Goal: Task Accomplishment & Management: Use online tool/utility

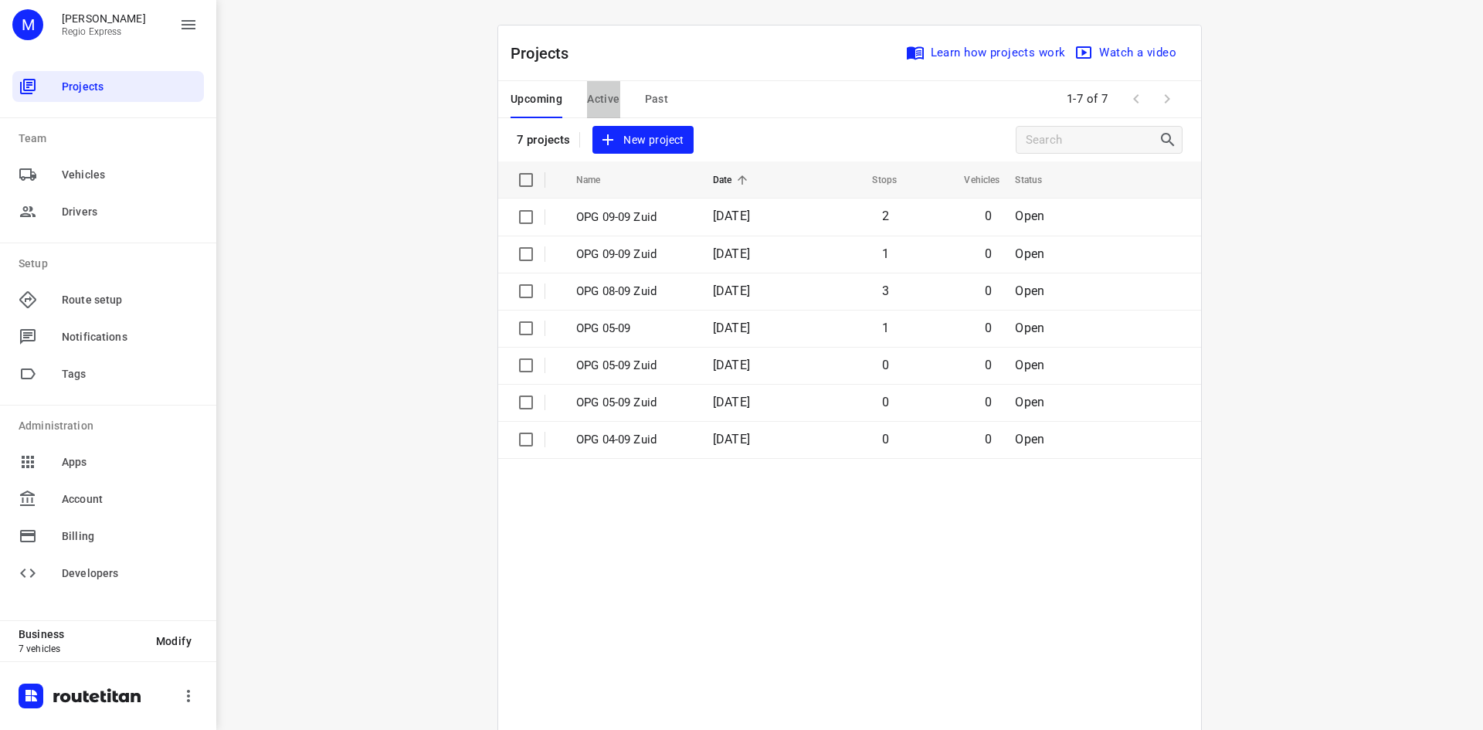
click at [601, 108] on span "Active" at bounding box center [603, 99] width 32 height 19
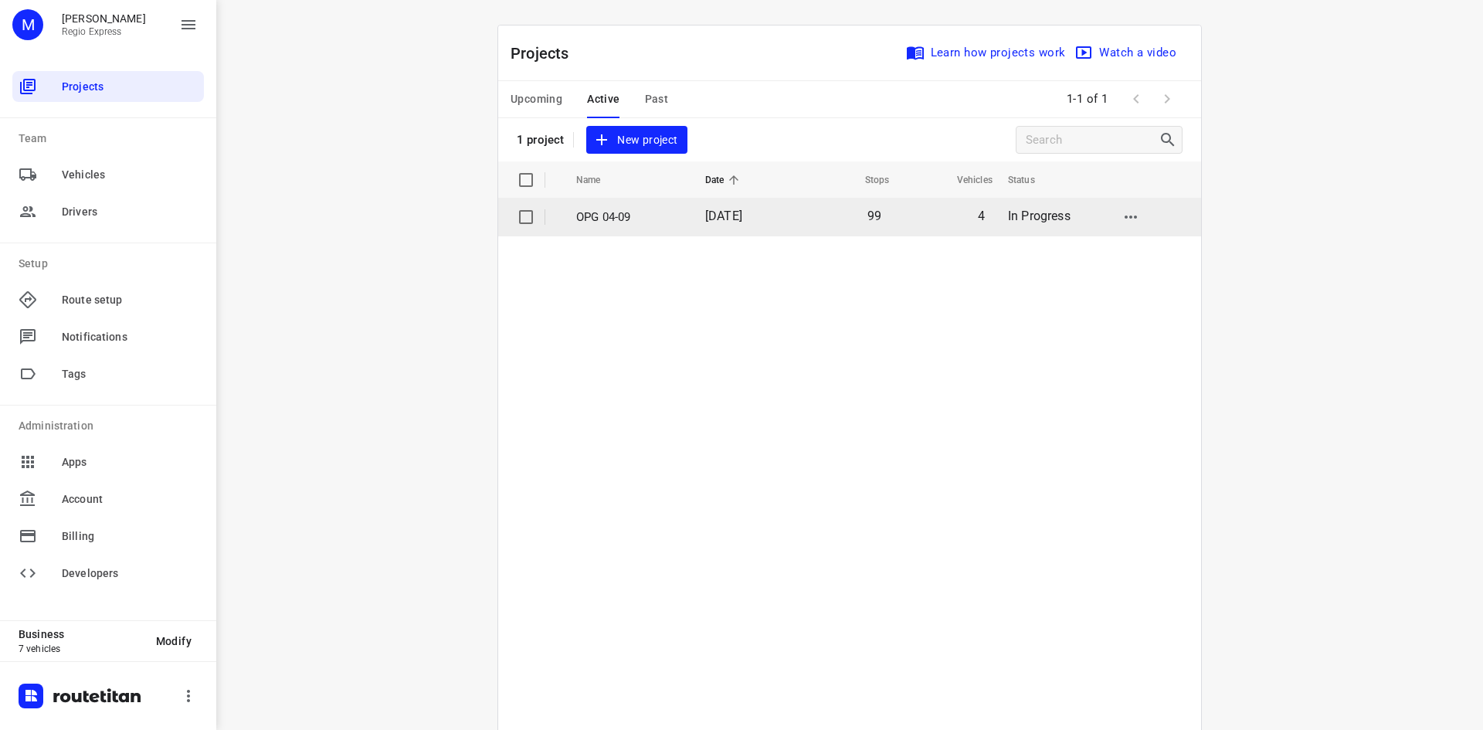
click at [652, 231] on td "OPG 04-09" at bounding box center [627, 216] width 132 height 37
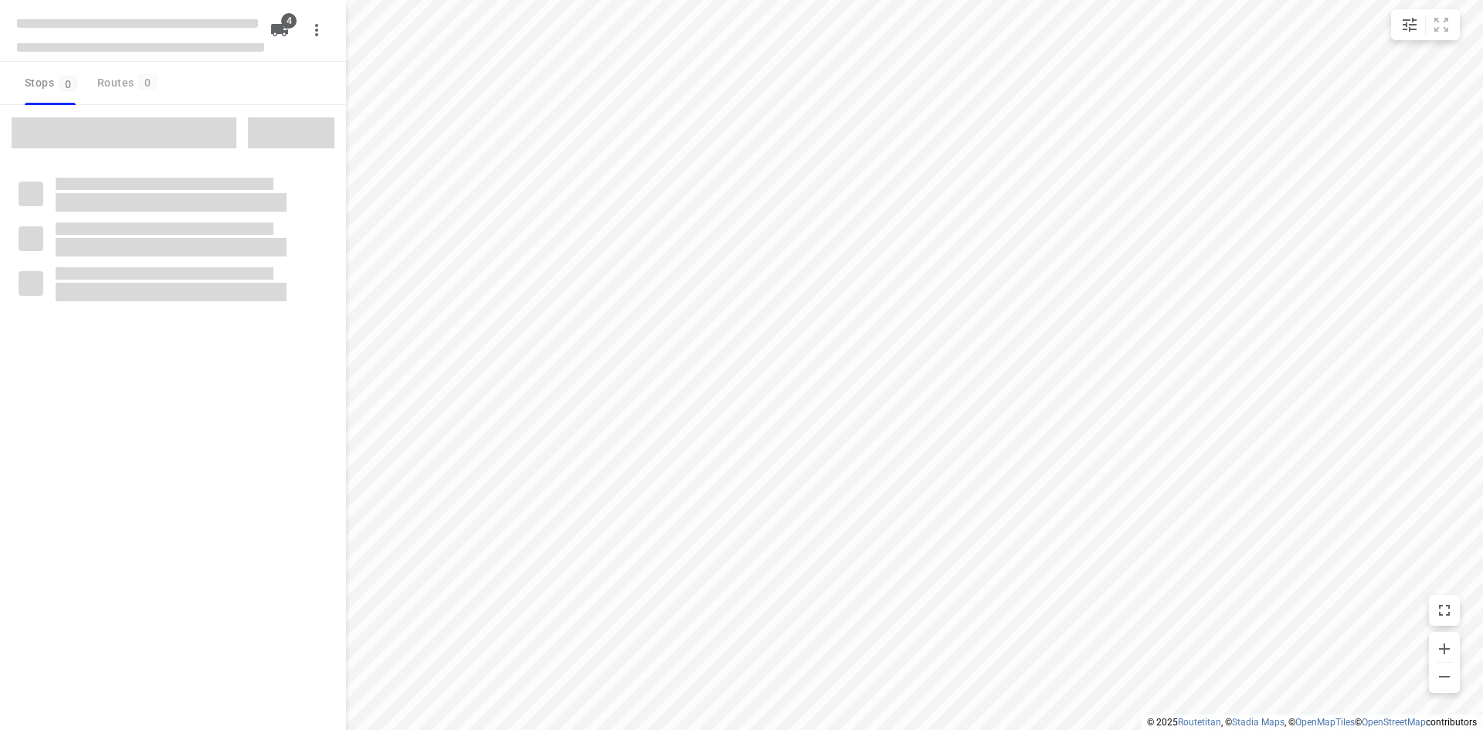
type input "distance"
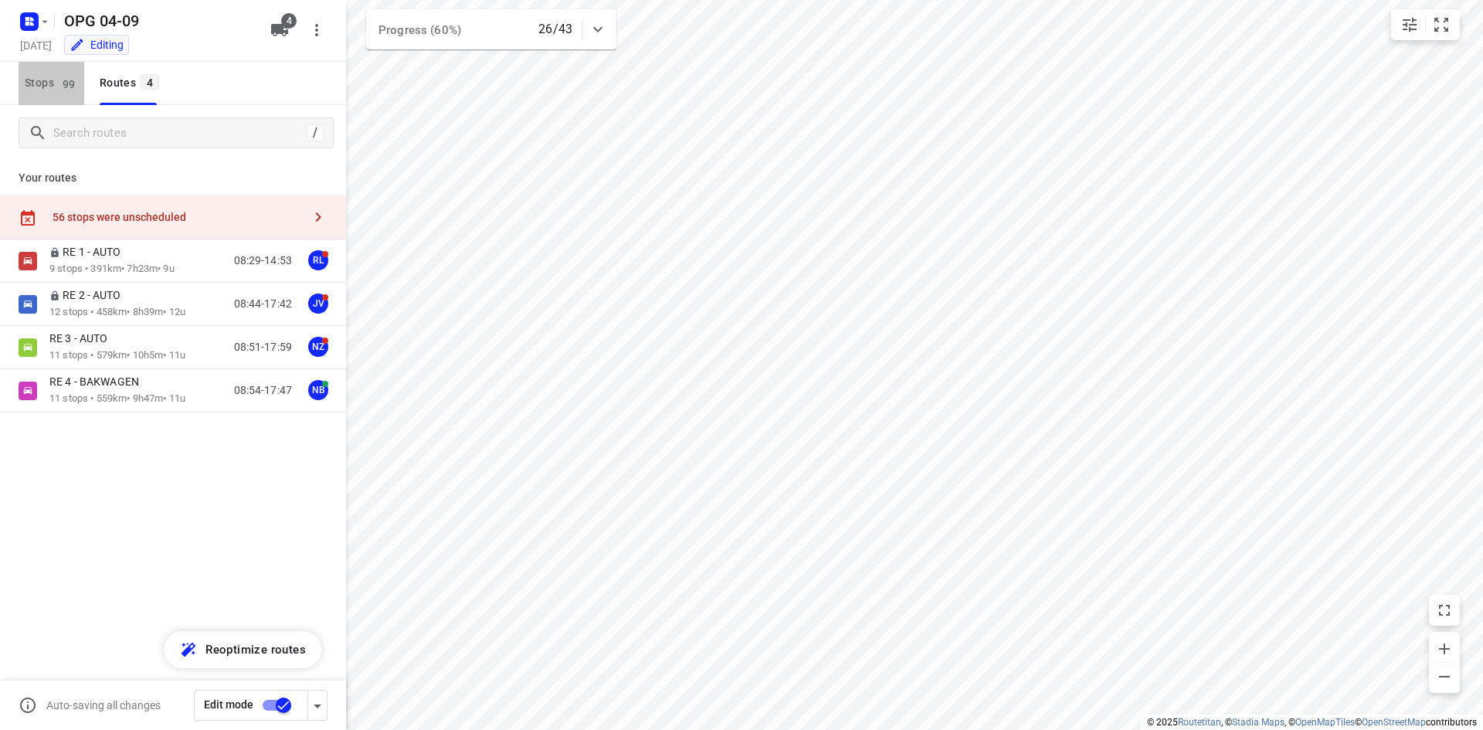
click at [51, 76] on span "Stops 99" at bounding box center [54, 82] width 59 height 19
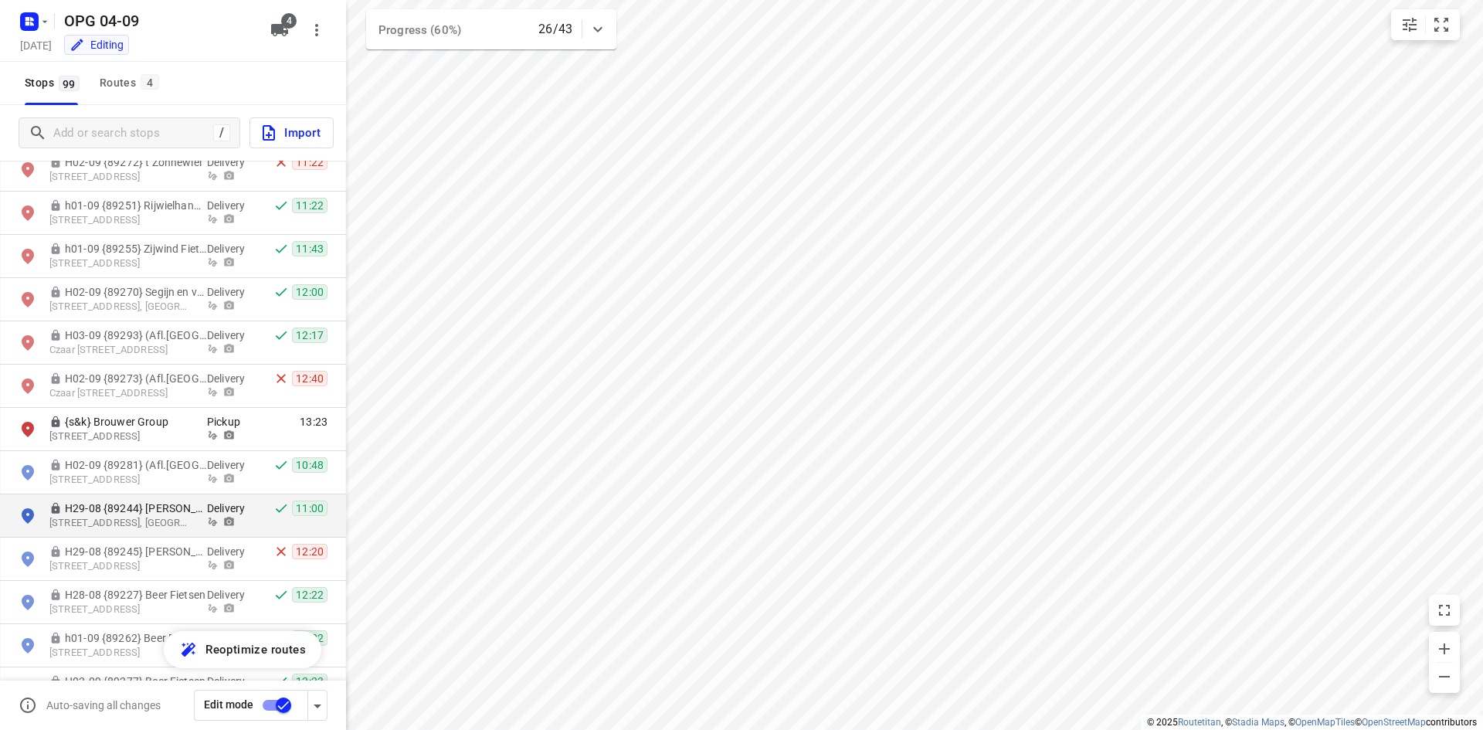
scroll to position [2626, 0]
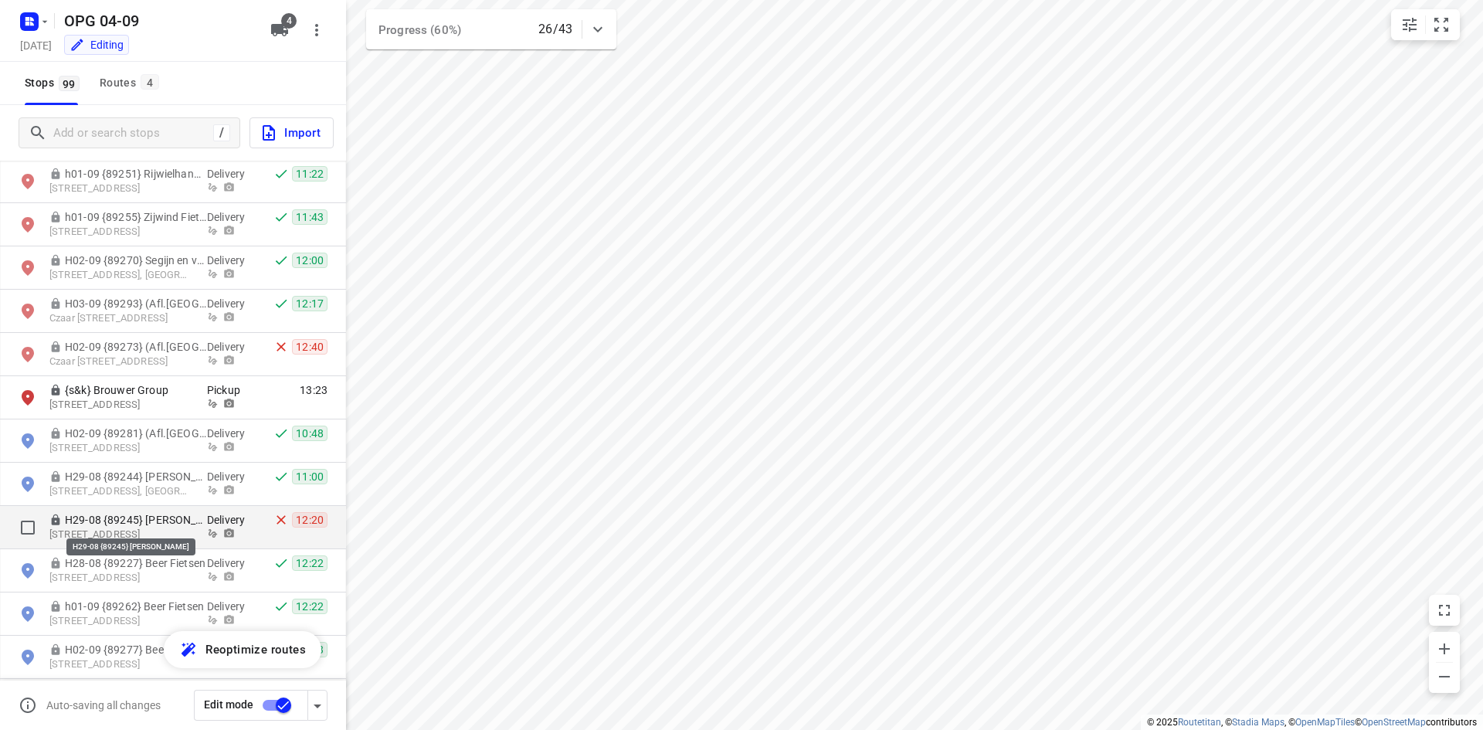
click at [122, 517] on p "H29-08 {89245} [PERSON_NAME]" at bounding box center [136, 519] width 142 height 15
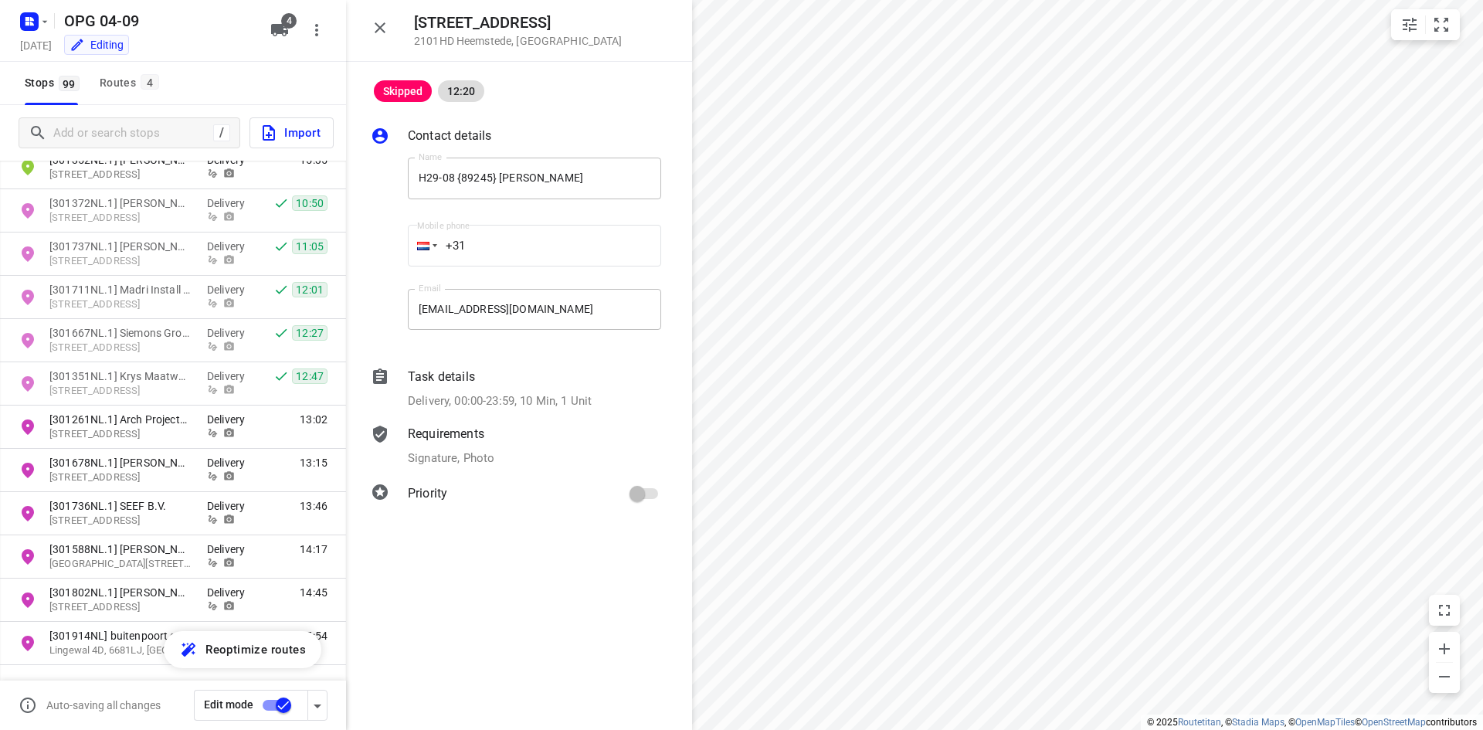
scroll to position [3911, 0]
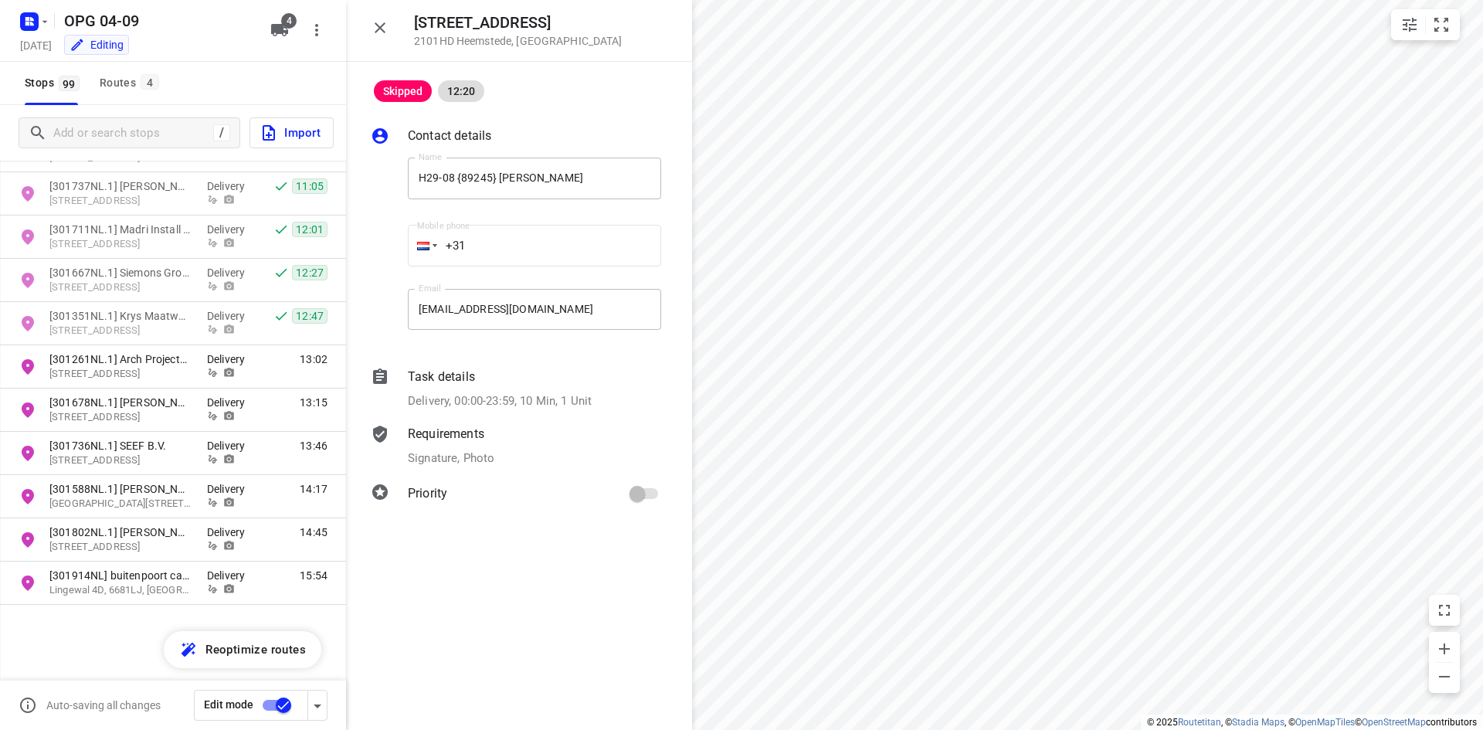
click at [389, 27] on button "button" at bounding box center [380, 27] width 31 height 31
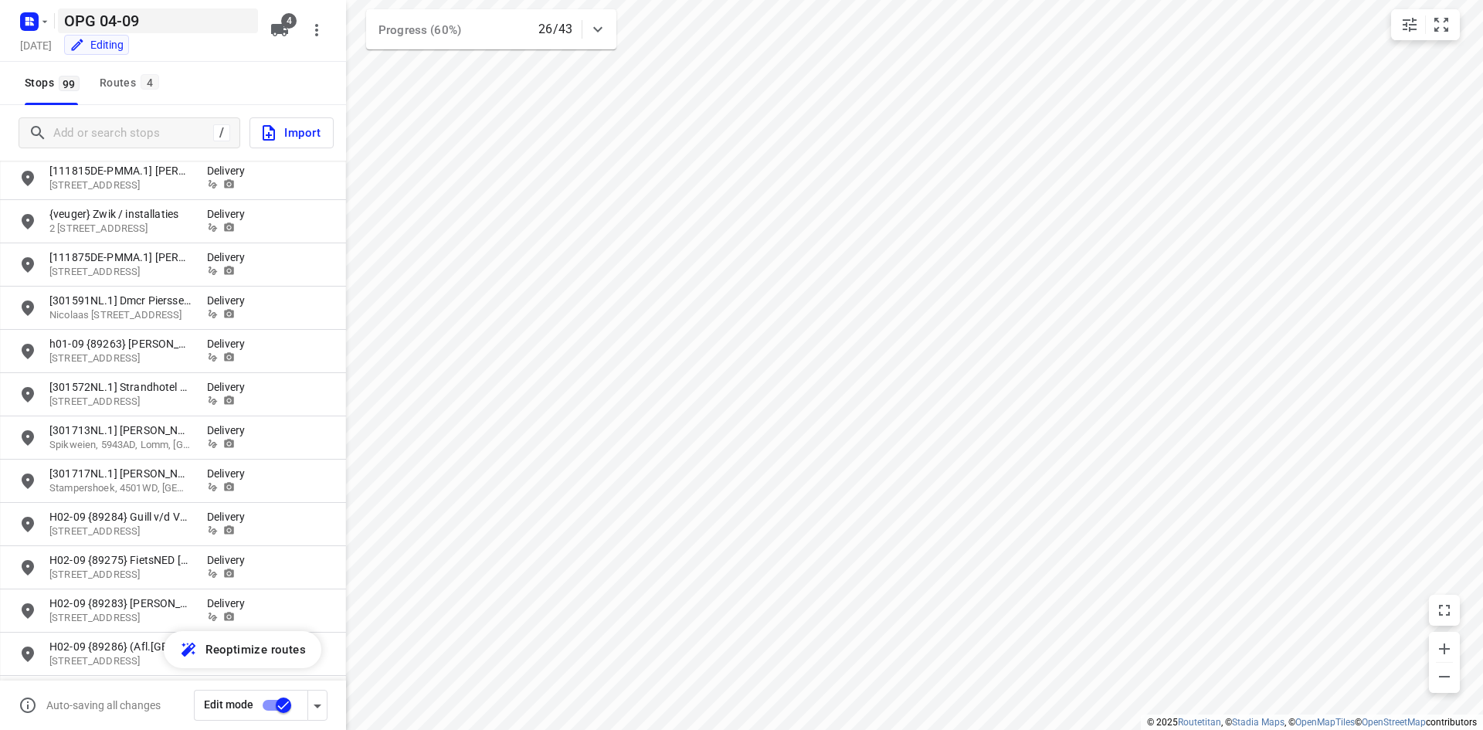
scroll to position [745, 0]
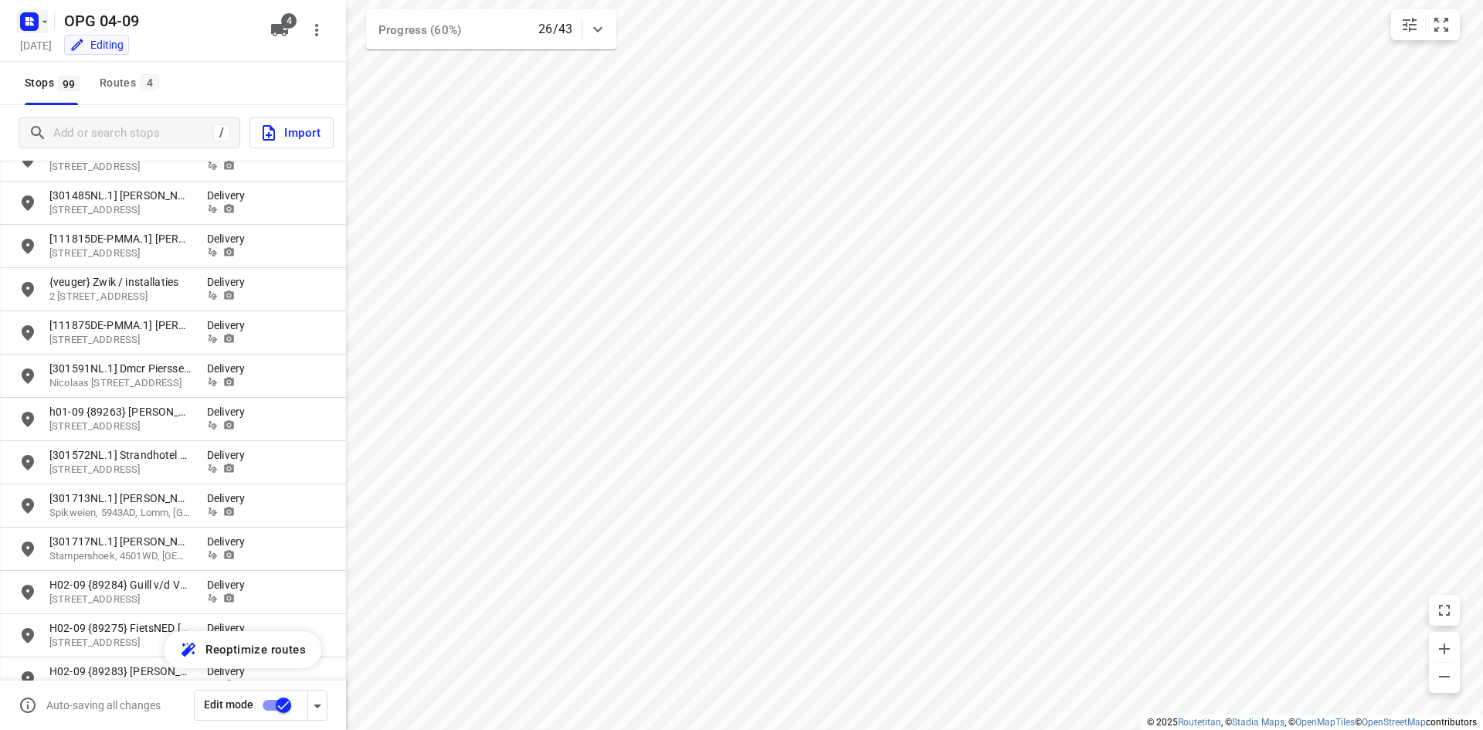
click at [42, 12] on button "button" at bounding box center [32, 21] width 31 height 25
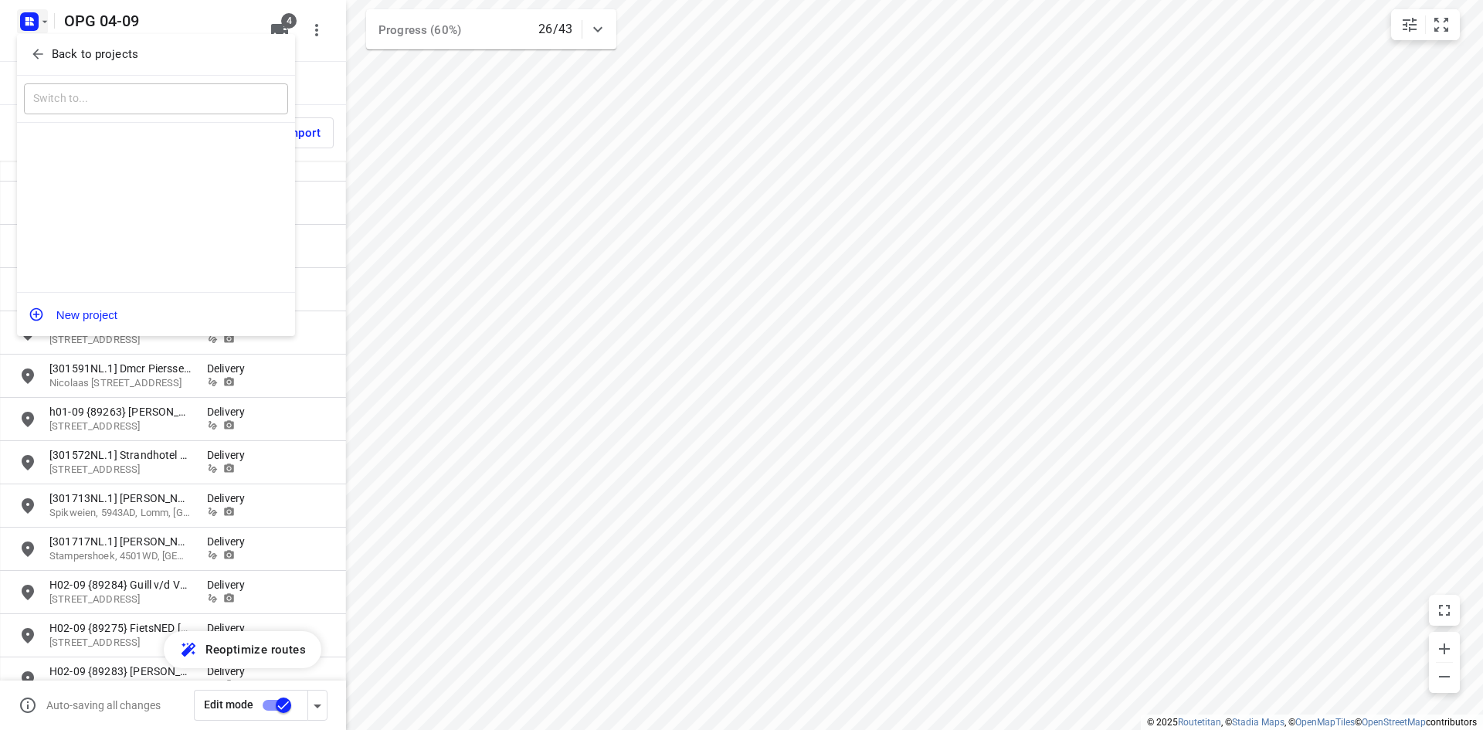
click at [42, 41] on div "Back to projects" at bounding box center [156, 55] width 278 height 42
click at [146, 63] on span "Back to projects" at bounding box center [156, 55] width 252 height 18
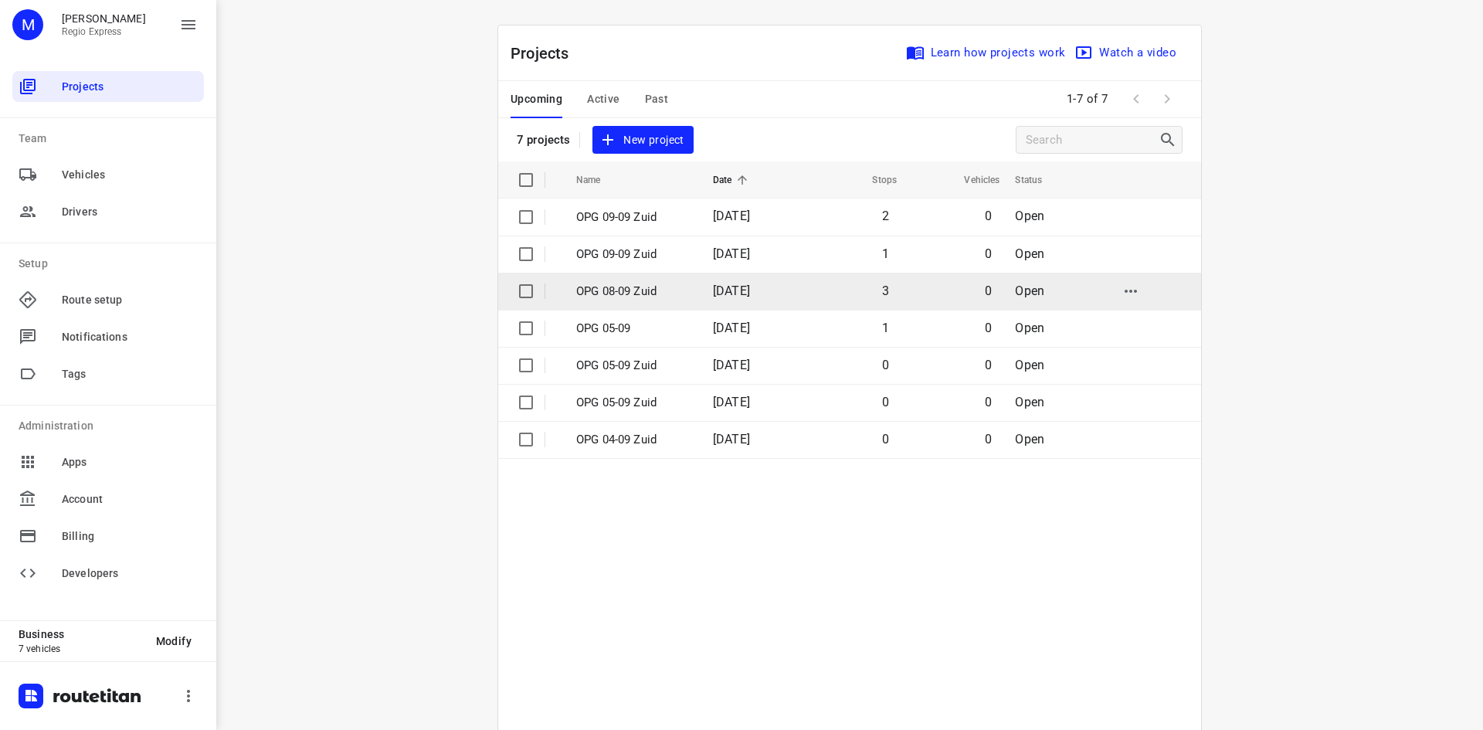
click at [735, 283] on span "[DATE]" at bounding box center [731, 290] width 37 height 15
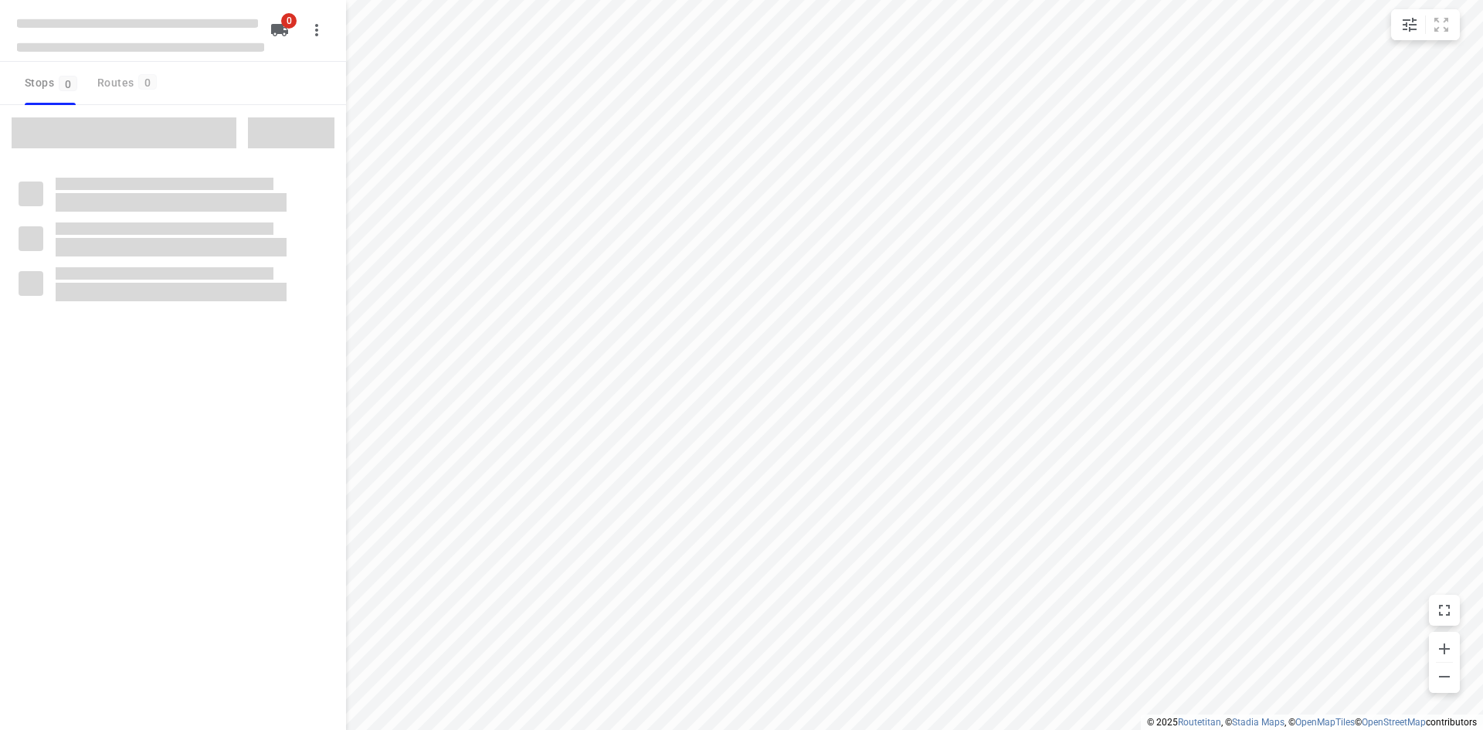
type input "distance"
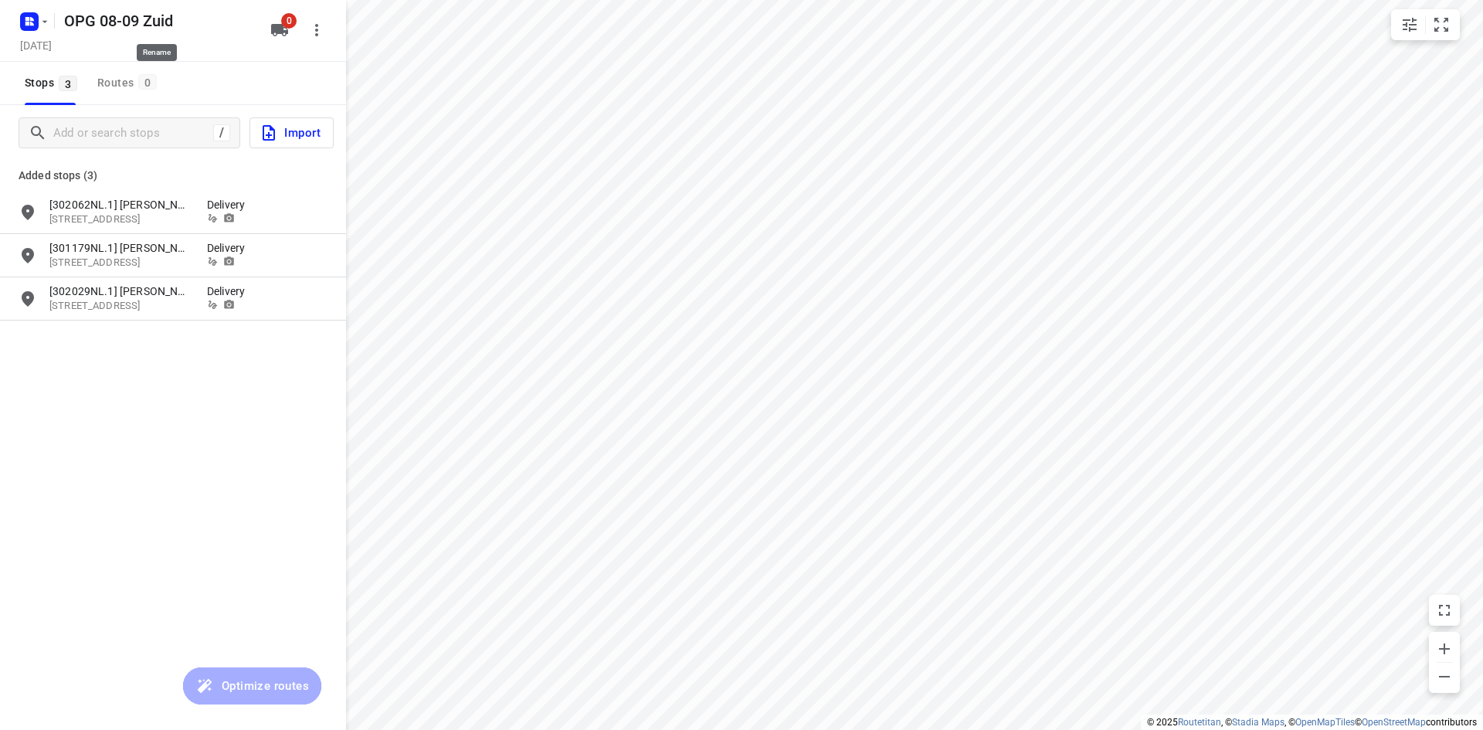
click at [53, 23] on div "OPG 08-09 Zuid" at bounding box center [137, 19] width 247 height 28
click at [38, 26] on rect "button" at bounding box center [29, 21] width 19 height 19
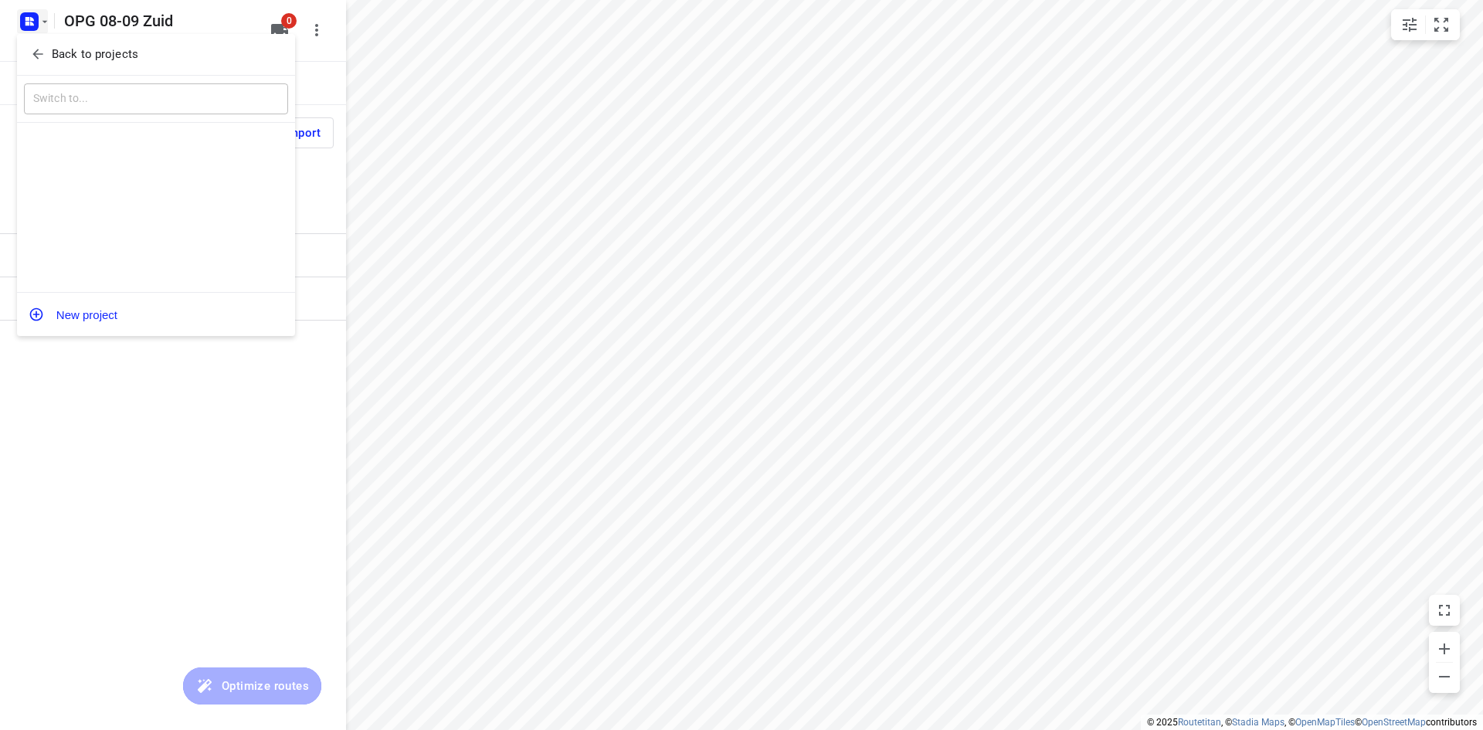
drag, startPoint x: 38, startPoint y: 26, endPoint x: 46, endPoint y: 49, distance: 24.4
click at [42, 44] on button "Back to projects" at bounding box center [156, 54] width 264 height 25
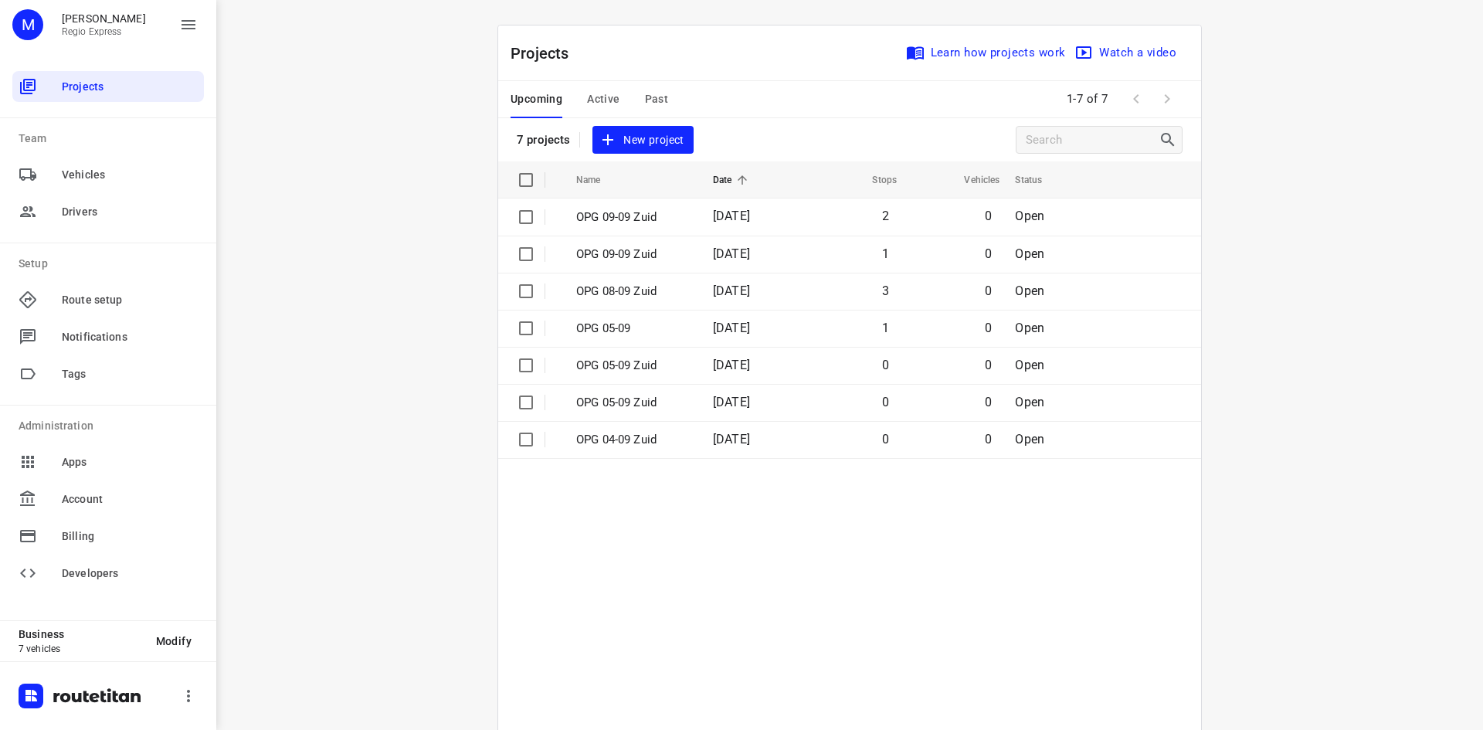
click at [625, 97] on div "Upcoming Active Past" at bounding box center [602, 99] width 182 height 37
click at [612, 94] on span "Active" at bounding box center [603, 99] width 32 height 19
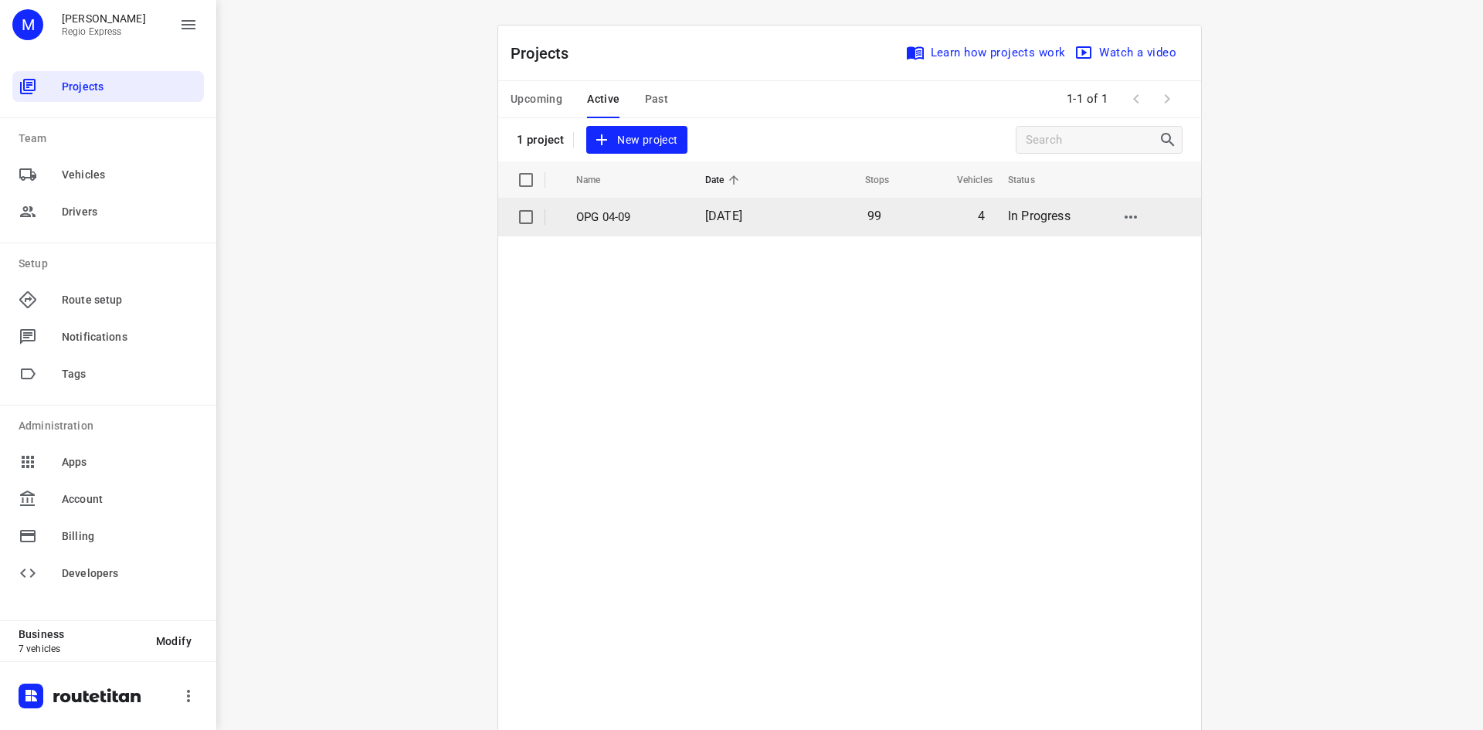
click at [561, 226] on td "OPG 04-09" at bounding box center [627, 216] width 132 height 37
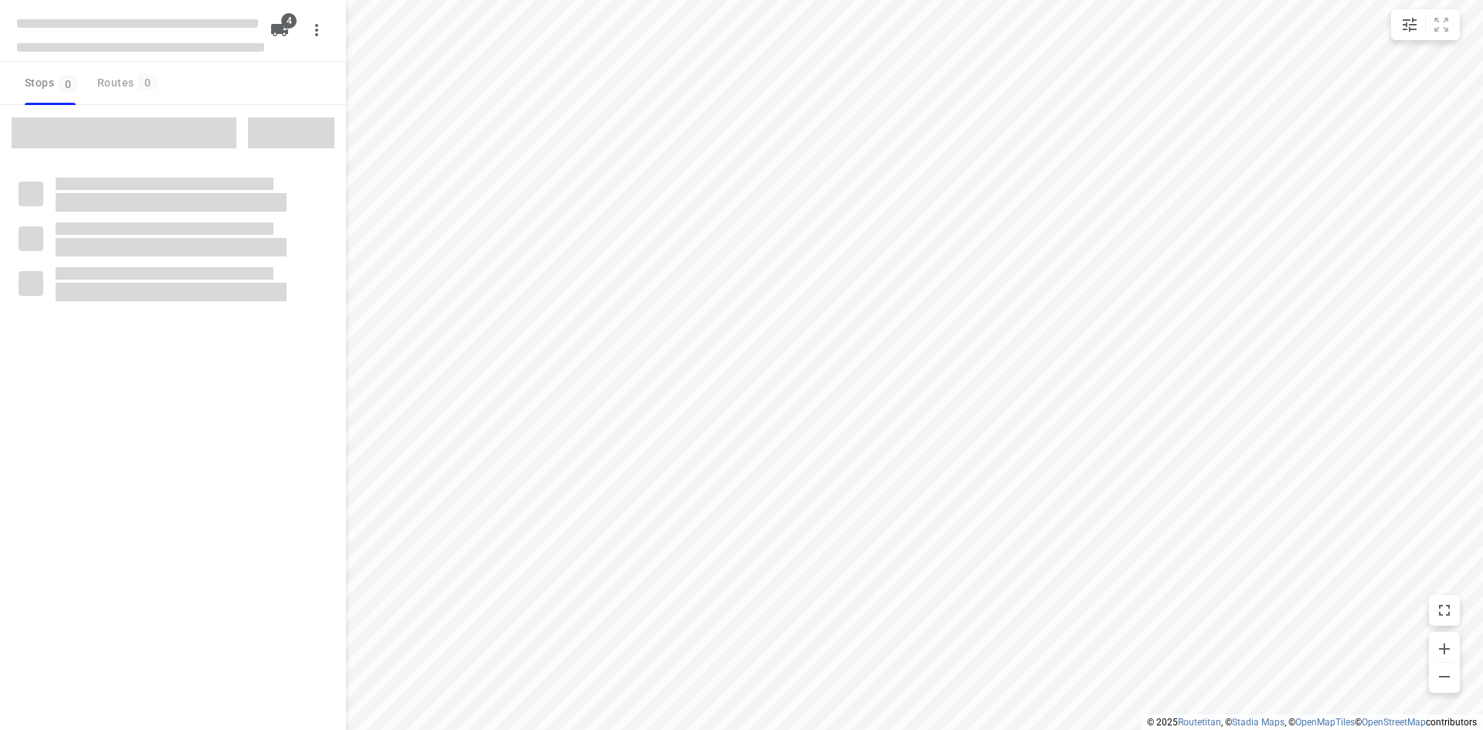
type input "distance"
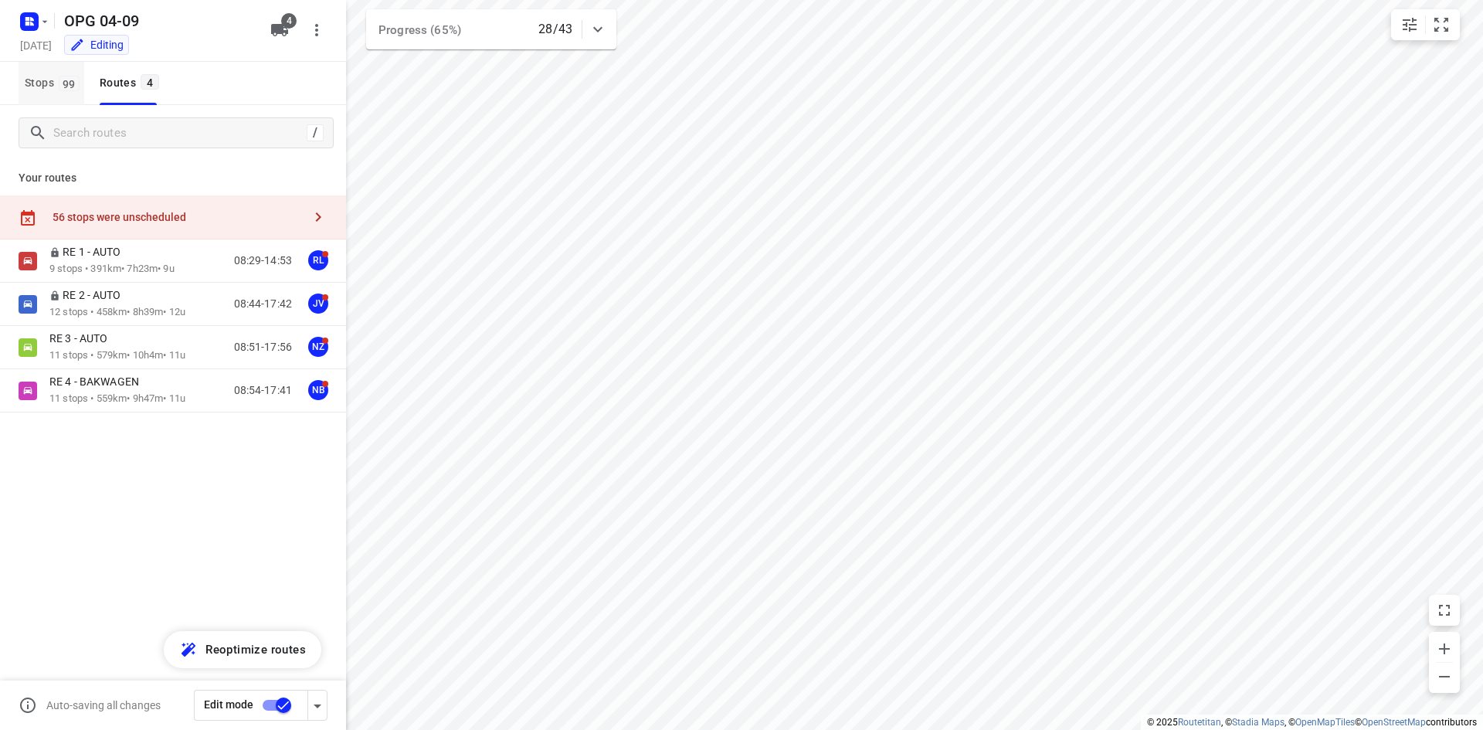
click at [72, 100] on button "Stops 99" at bounding box center [52, 83] width 66 height 43
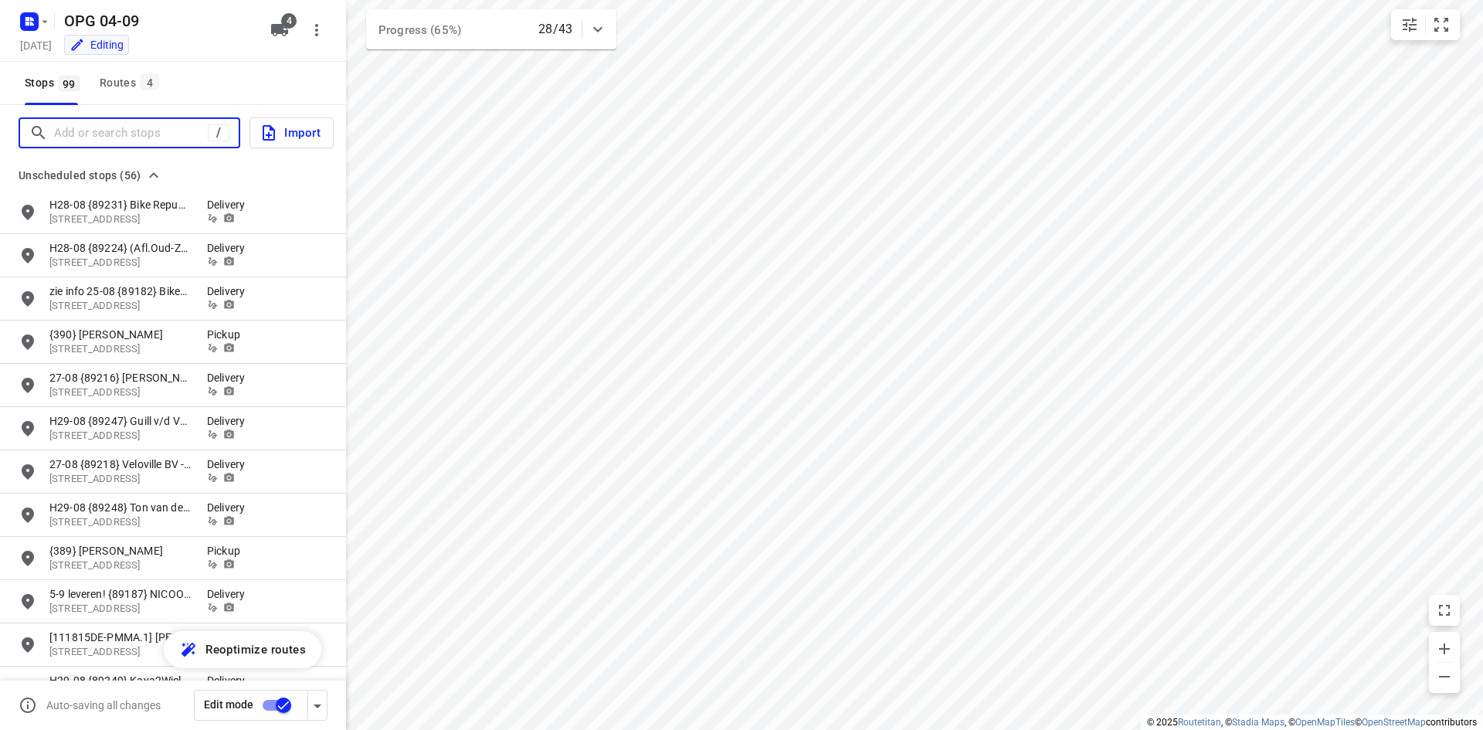
click at [77, 133] on input "Add or search stops" at bounding box center [131, 133] width 154 height 24
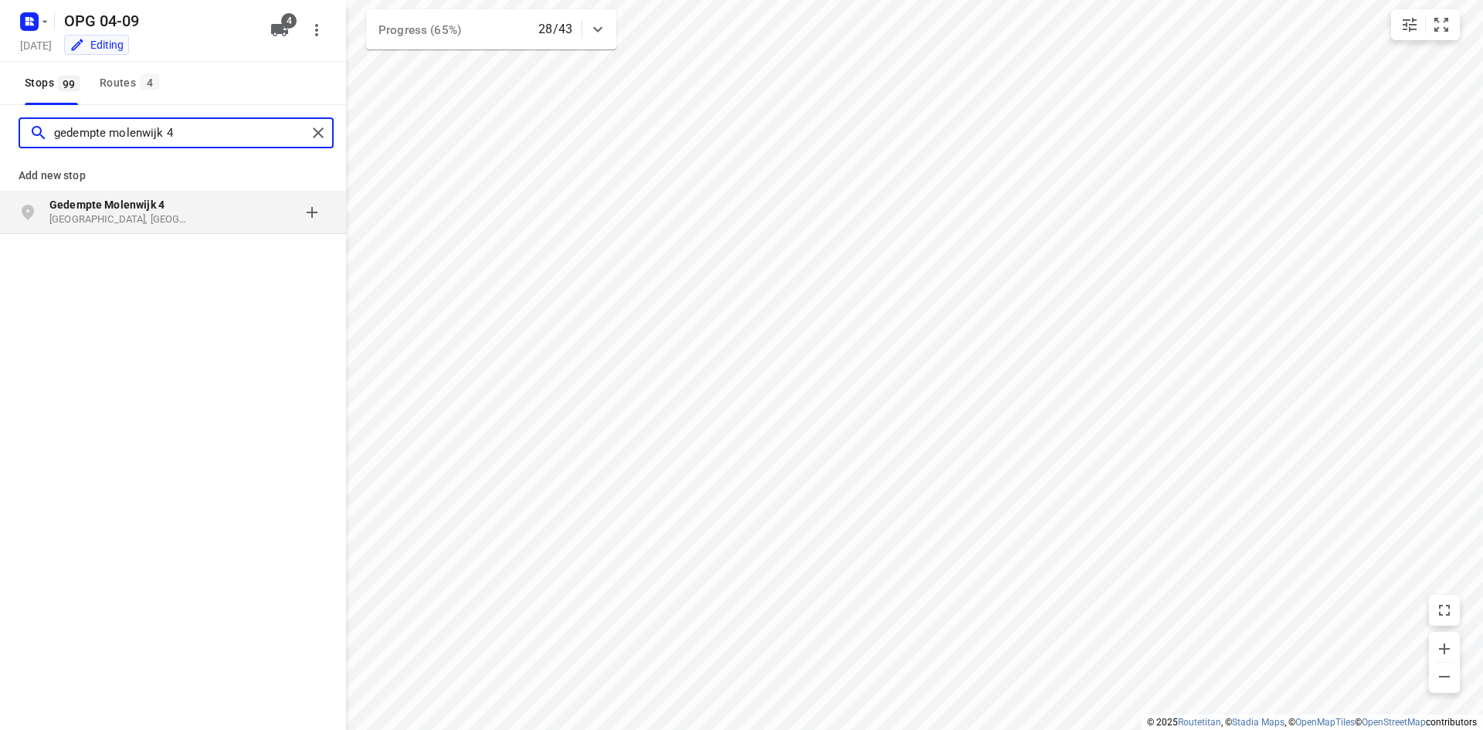
type input "gedempte molenwijk 4"
click at [159, 214] on p "[GEOGRAPHIC_DATA], [GEOGRAPHIC_DATA]" at bounding box center [120, 219] width 142 height 15
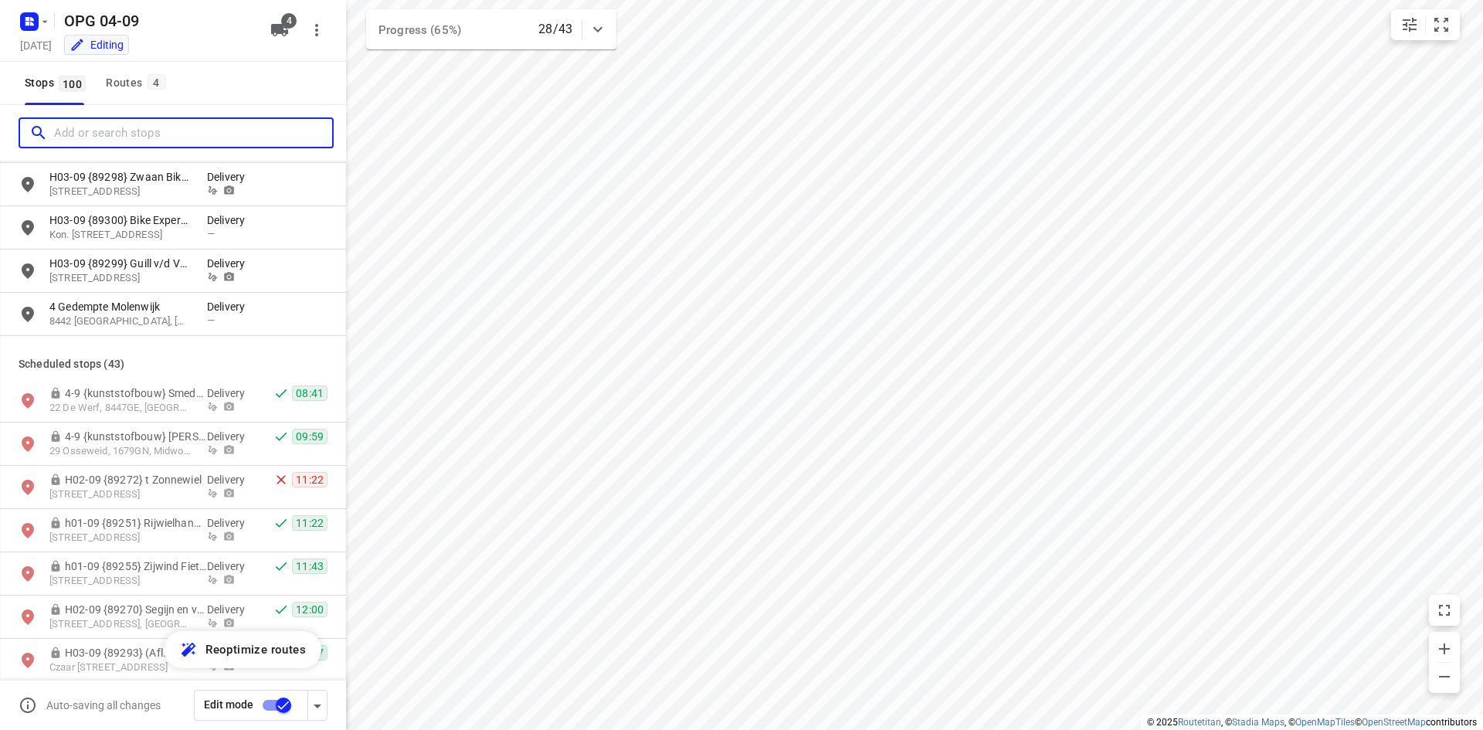
scroll to position [2394, 0]
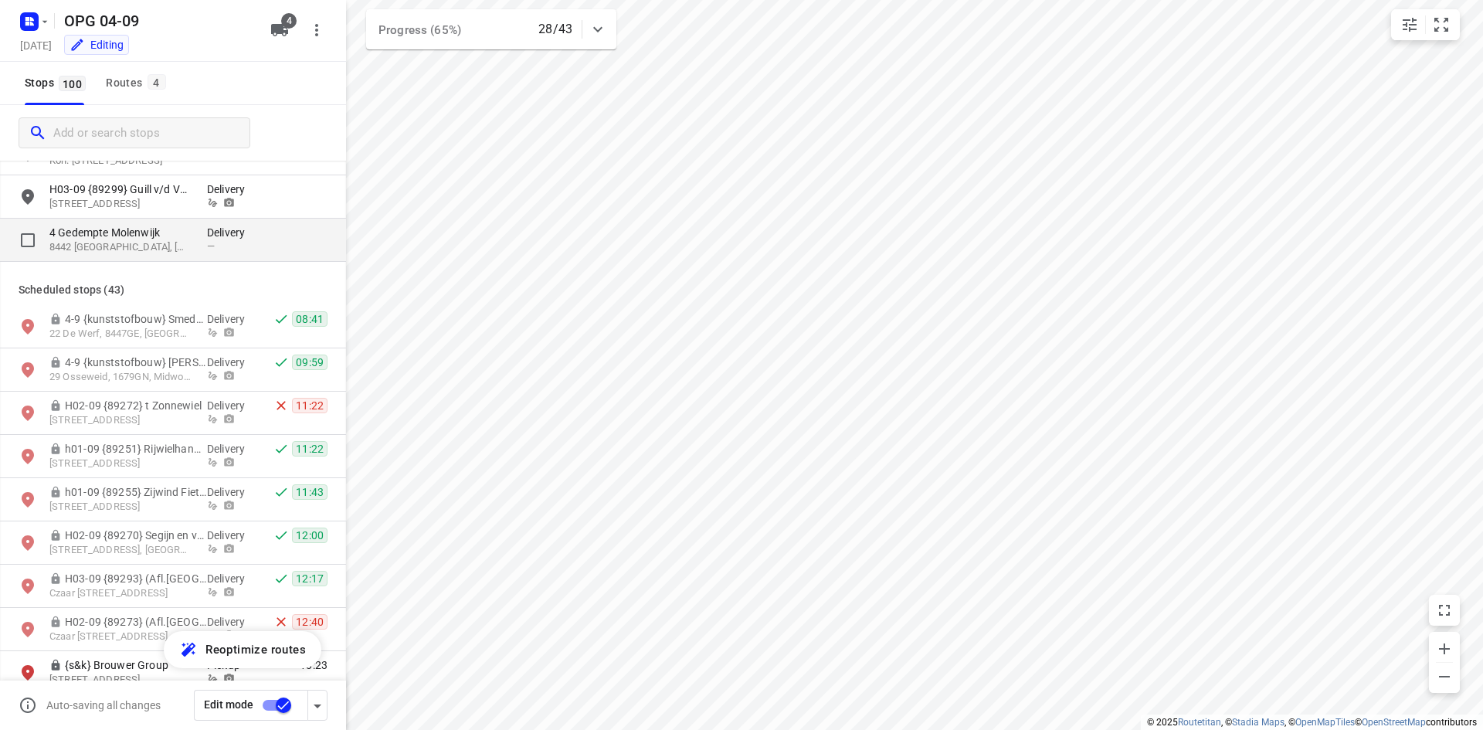
click at [195, 247] on div "4 Gedempte [STREET_ADDRESS]" at bounding box center [128, 240] width 158 height 30
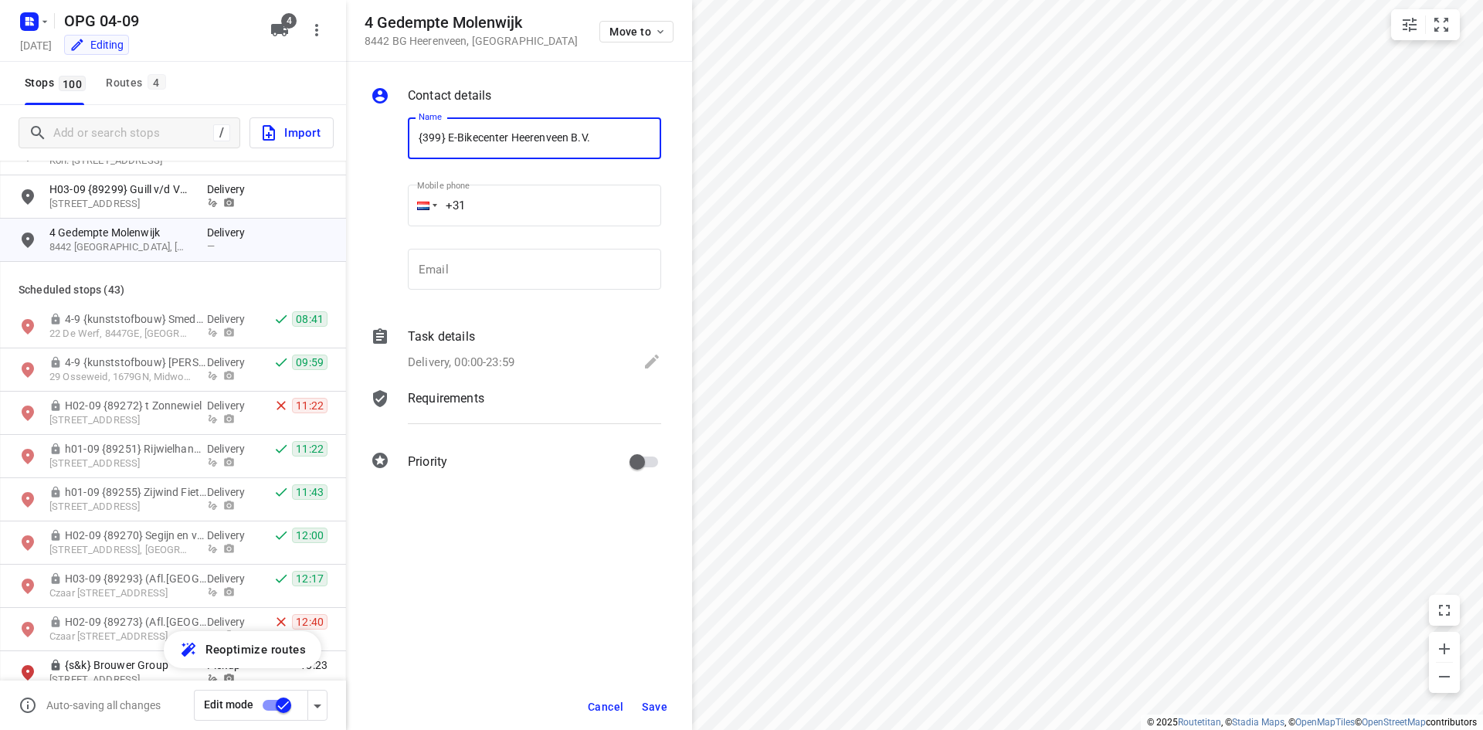
type input "{399} E-Bikecenter Heerenveen B.V."
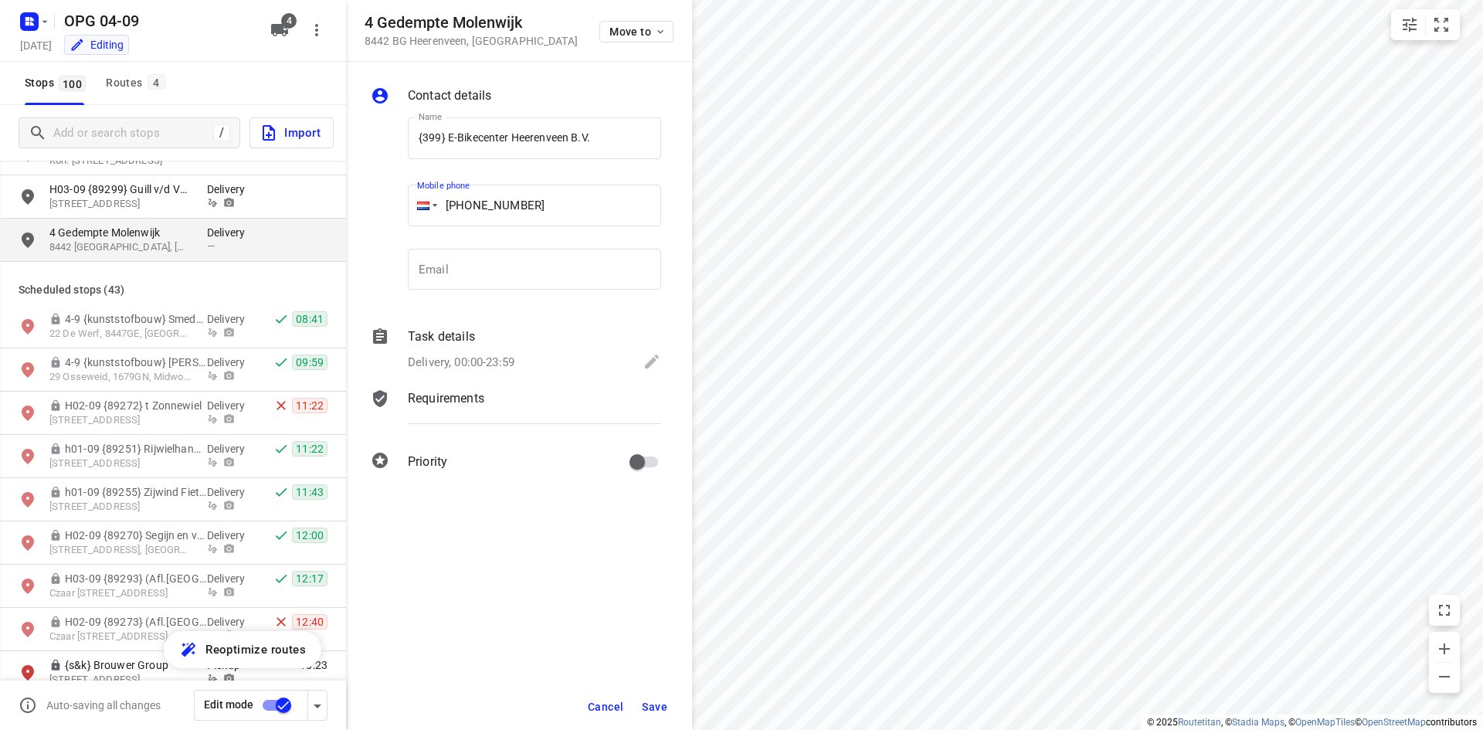
type input "[PHONE_NUMBER]"
click at [477, 355] on p "Delivery, 00:00-23:59" at bounding box center [461, 363] width 107 height 18
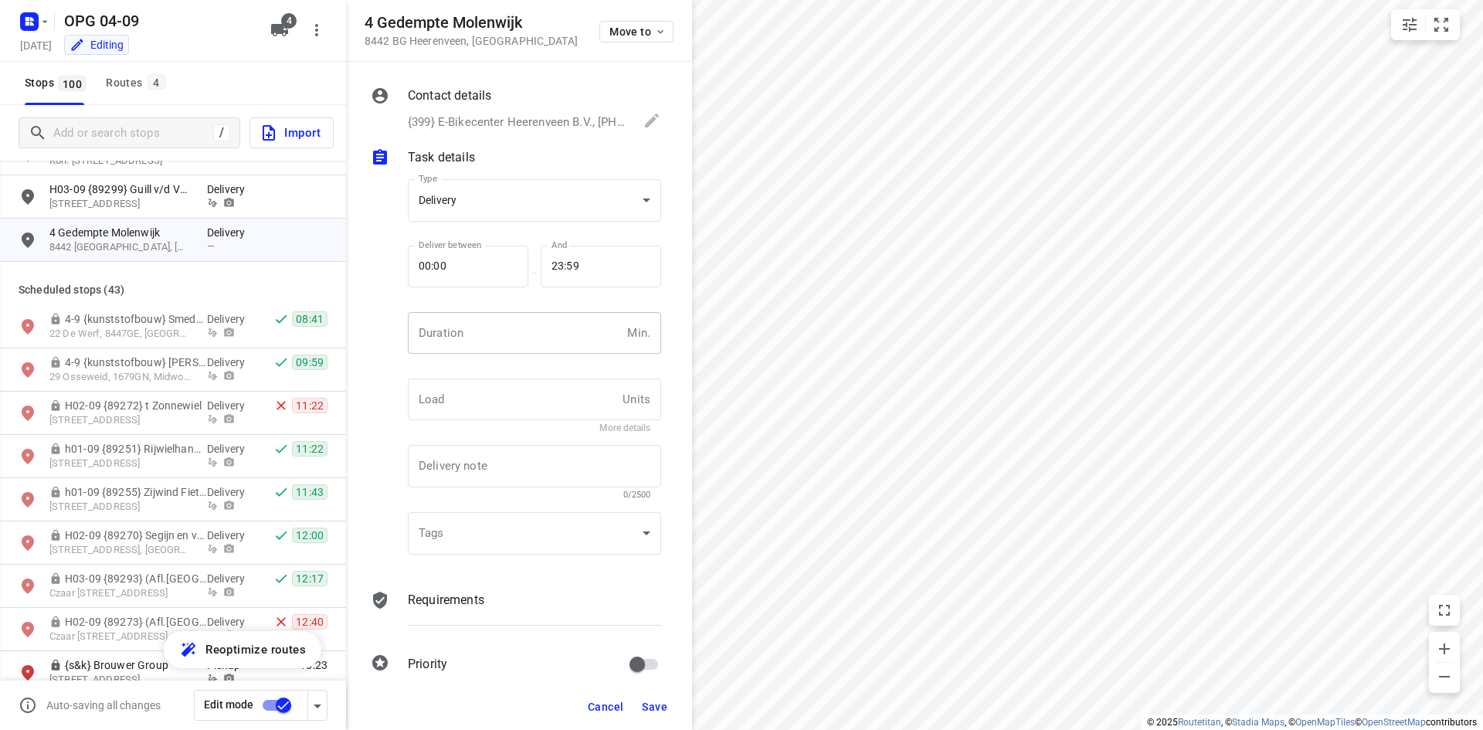
click at [472, 329] on input "number" at bounding box center [514, 333] width 213 height 42
type input "10"
type input "1"
click at [414, 585] on div "Contact details {399} E-Bikecenter Heerenveen B.V., [PHONE_NUMBER] Name {399} E…" at bounding box center [519, 373] width 346 height 622
click at [440, 604] on p "Requirements" at bounding box center [446, 600] width 76 height 19
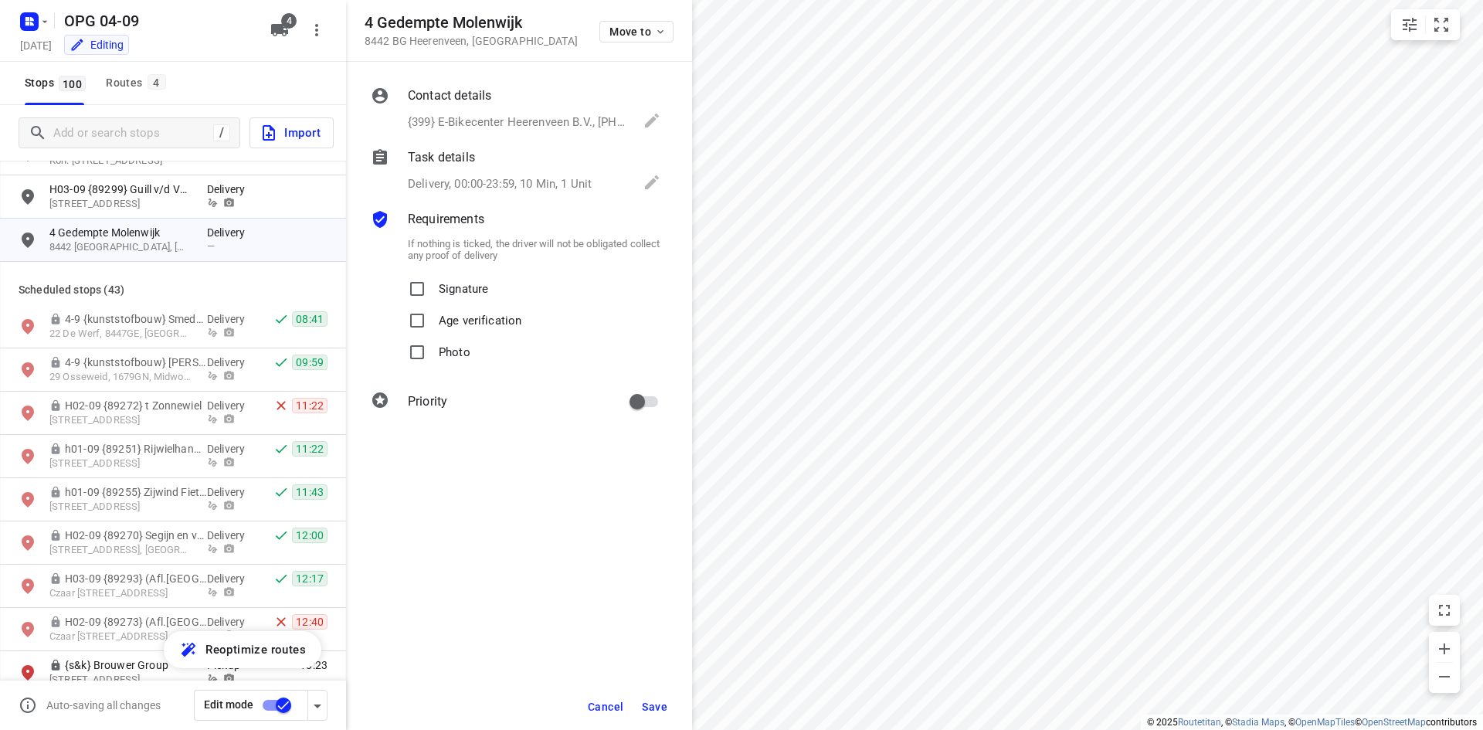
click at [443, 280] on p "Signature" at bounding box center [463, 284] width 49 height 22
click at [433, 280] on input "Signature" at bounding box center [417, 288] width 31 height 31
checkbox input "true"
click at [450, 348] on p "Photo" at bounding box center [455, 348] width 32 height 22
click at [433, 348] on input "Photo" at bounding box center [417, 352] width 31 height 31
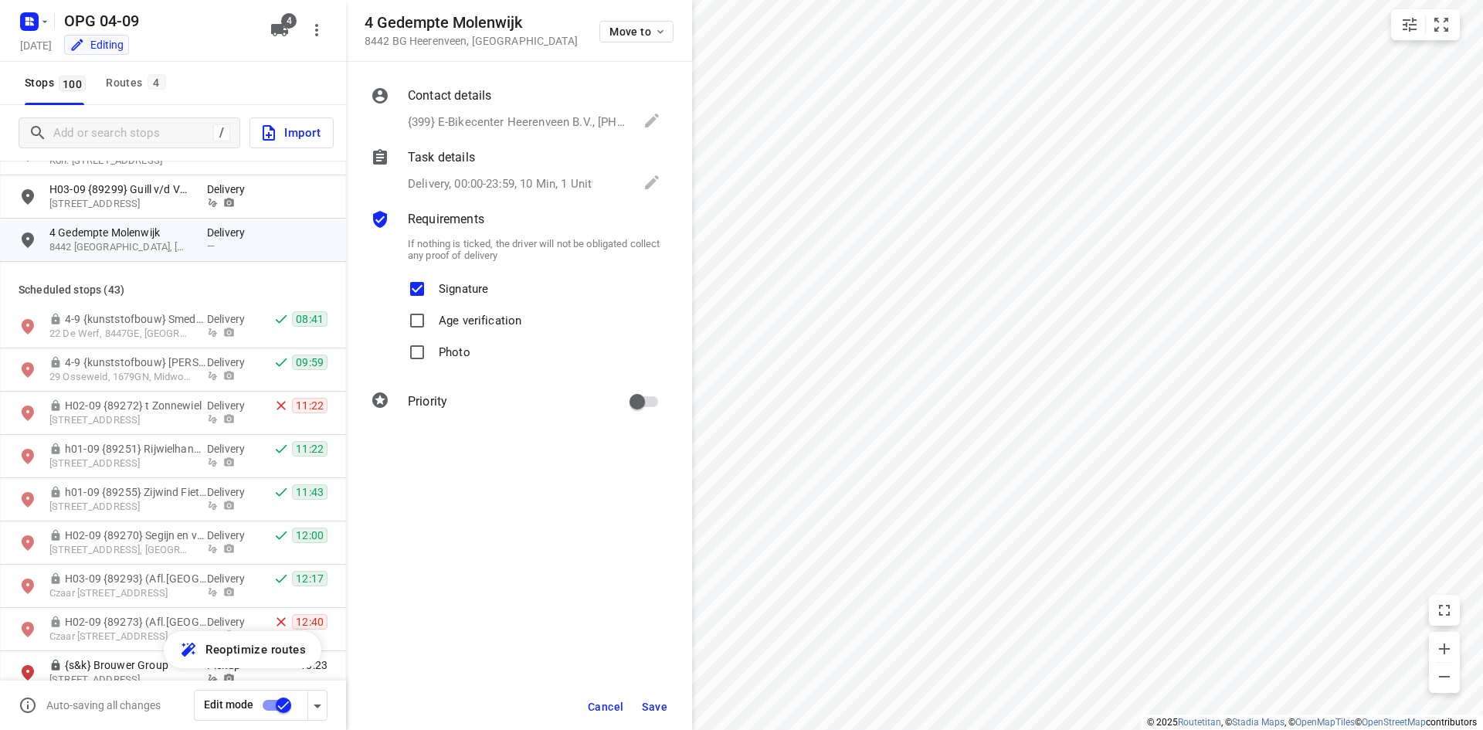
checkbox input "true"
click at [646, 412] on input "primary checkbox" at bounding box center [637, 401] width 88 height 29
checkbox input "true"
click at [641, 707] on button "Save" at bounding box center [655, 707] width 38 height 28
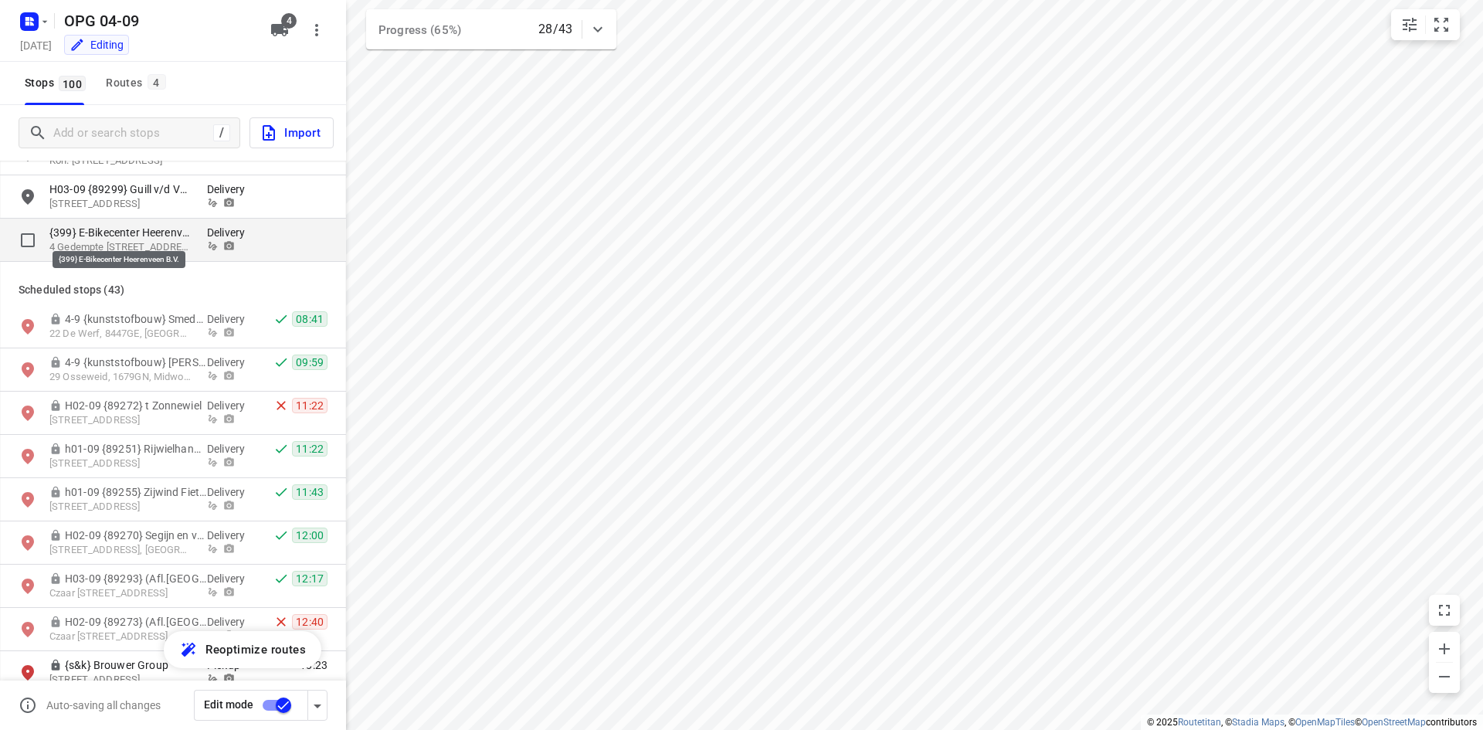
drag, startPoint x: 141, startPoint y: 239, endPoint x: 130, endPoint y: 255, distance: 19.9
click at [141, 239] on p "{399} E-Bikecenter Heerenveen B.V." at bounding box center [120, 232] width 142 height 15
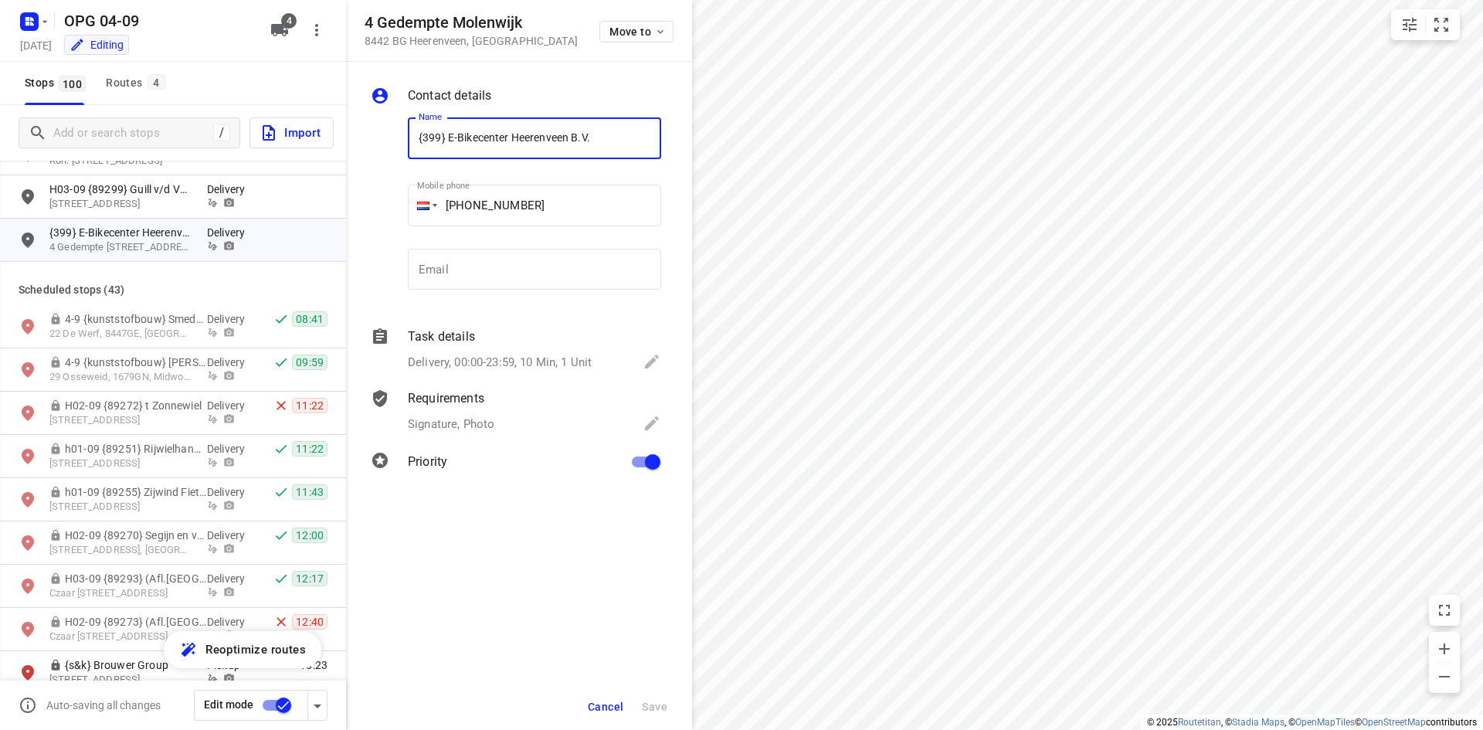
click at [486, 360] on p "Delivery, 00:00-23:59, 10 Min, 1 Unit" at bounding box center [500, 363] width 184 height 18
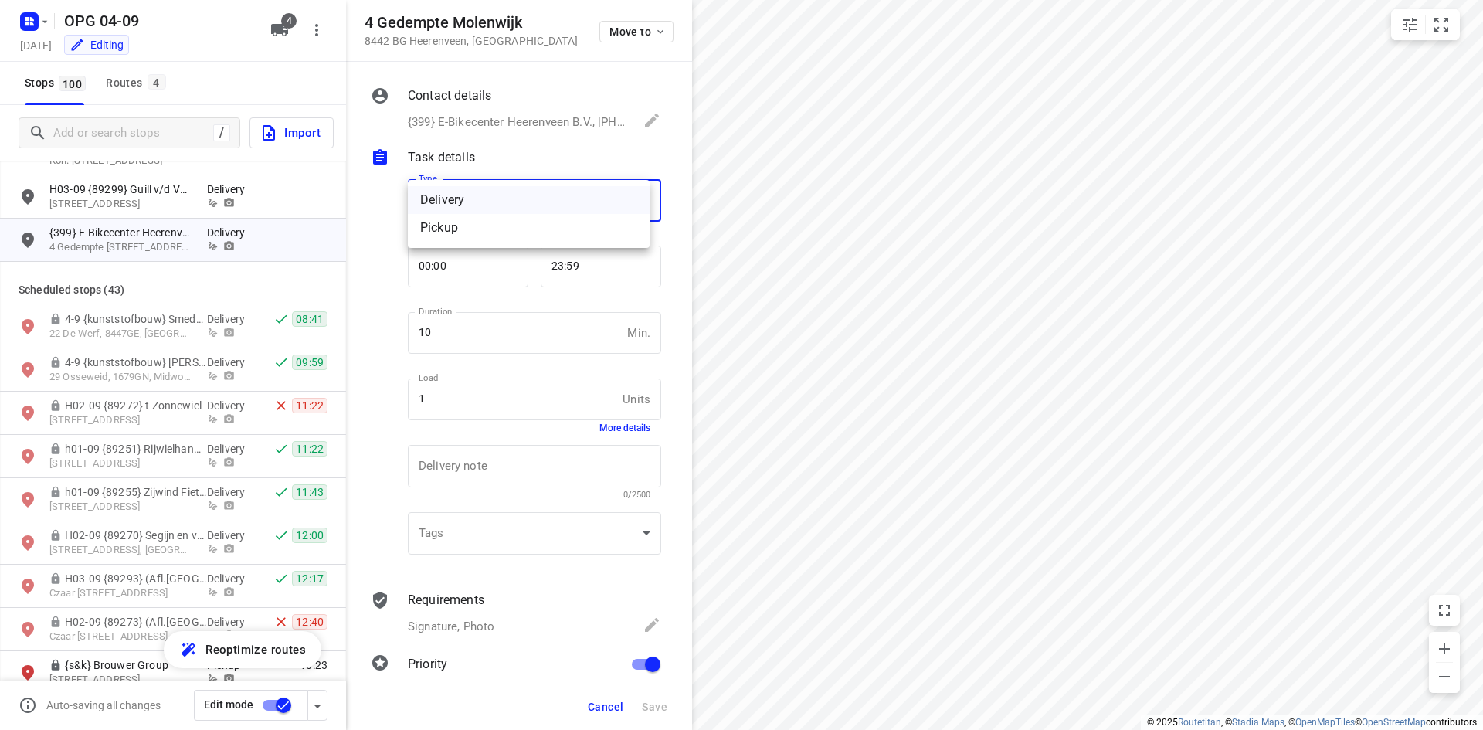
click at [491, 205] on body "i © 2025 Routetitan , © Stadia Maps , © OpenMapTiles © OpenStreetMap contributo…" at bounding box center [741, 365] width 1483 height 730
click at [487, 235] on div "Pickup" at bounding box center [528, 228] width 217 height 19
type input "pickup"
click at [642, 676] on input "primary checkbox" at bounding box center [653, 664] width 88 height 29
checkbox input "false"
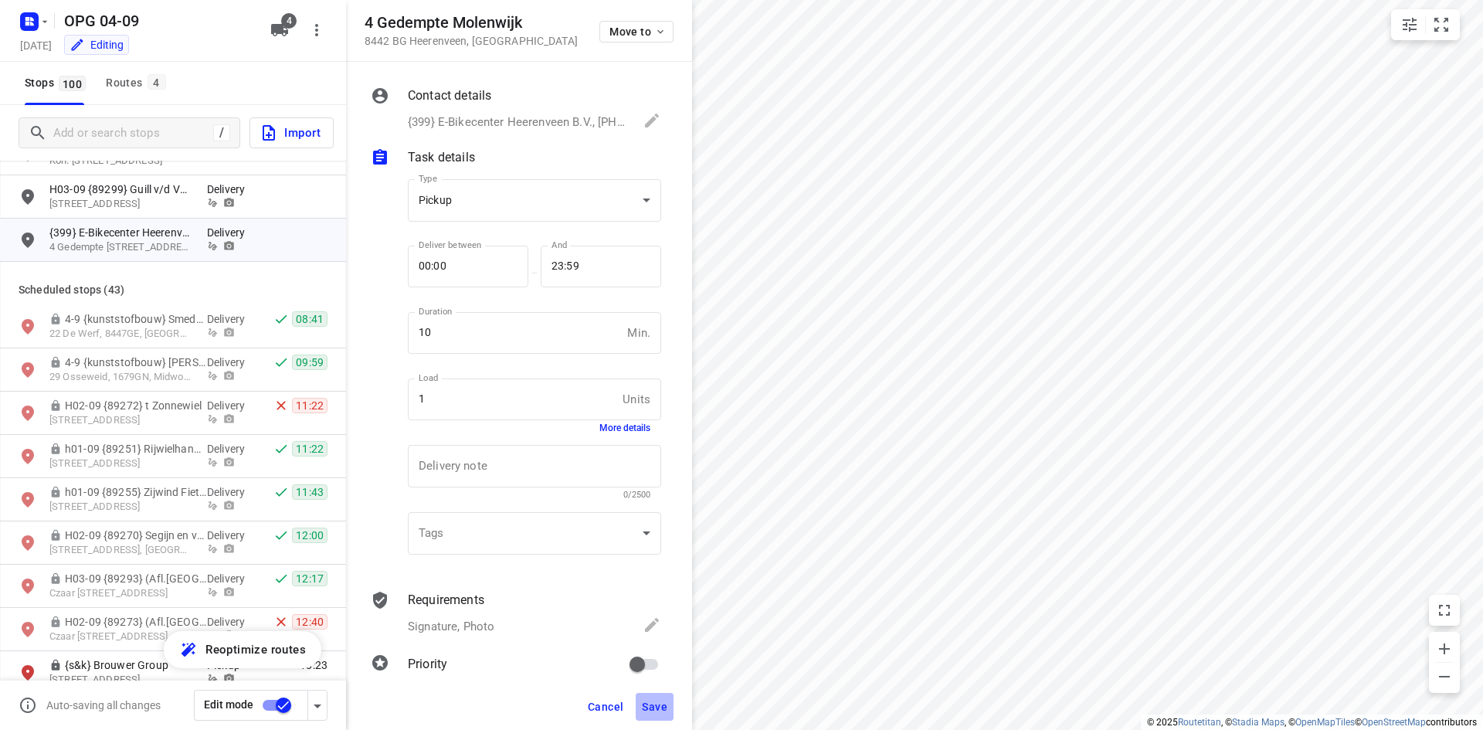
click at [649, 708] on span "Save" at bounding box center [654, 707] width 25 height 12
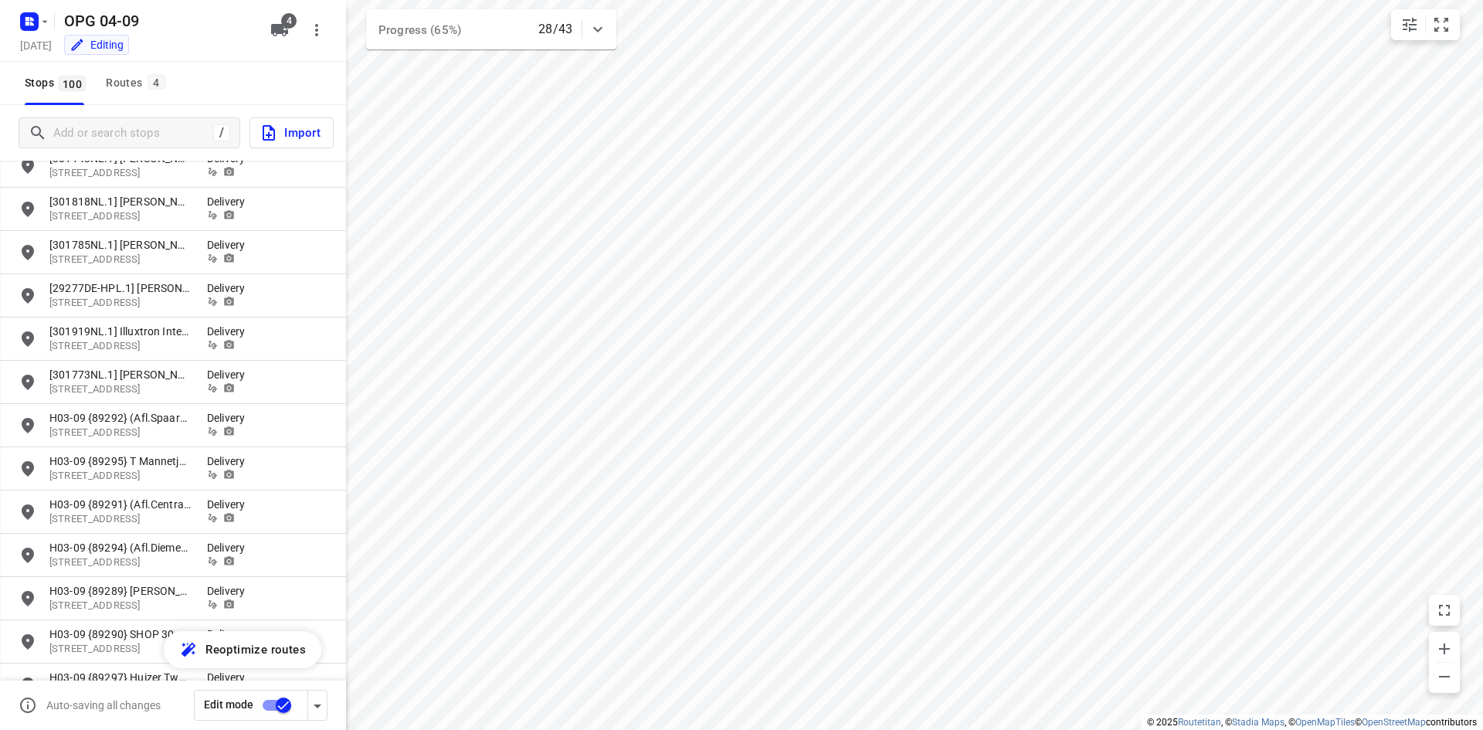
scroll to position [1622, 0]
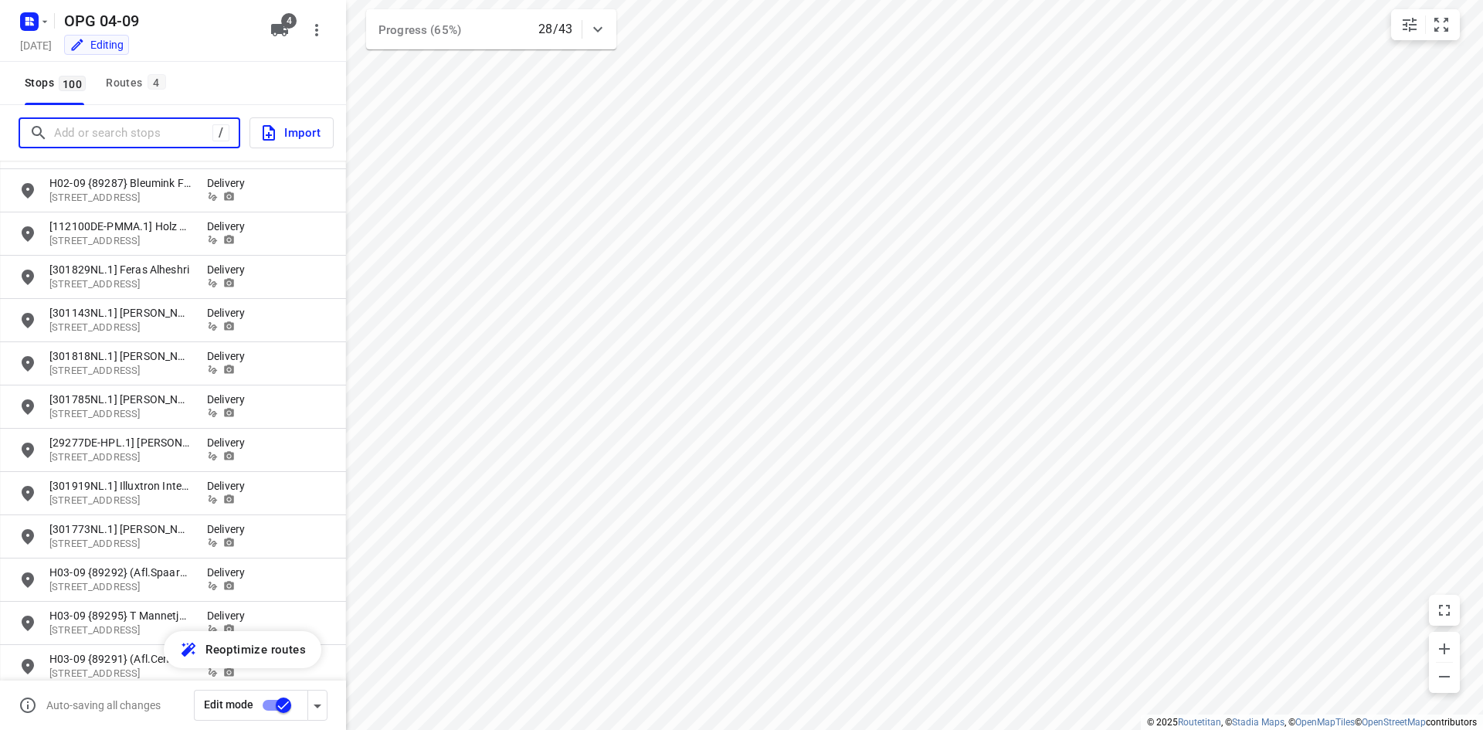
click at [133, 138] on input "Add or search stops" at bounding box center [133, 133] width 158 height 24
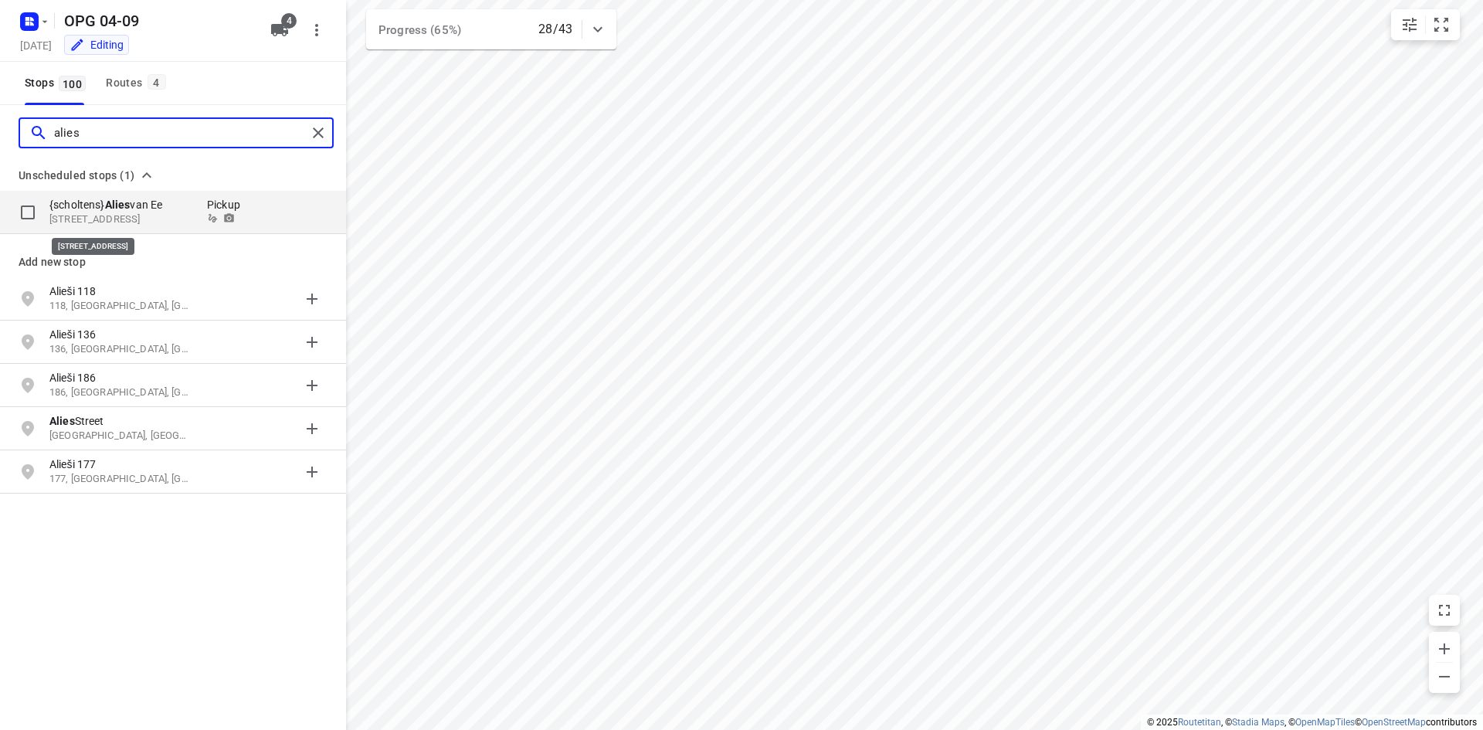
type input "alies"
click at [135, 215] on p "[STREET_ADDRESS]" at bounding box center [120, 219] width 142 height 15
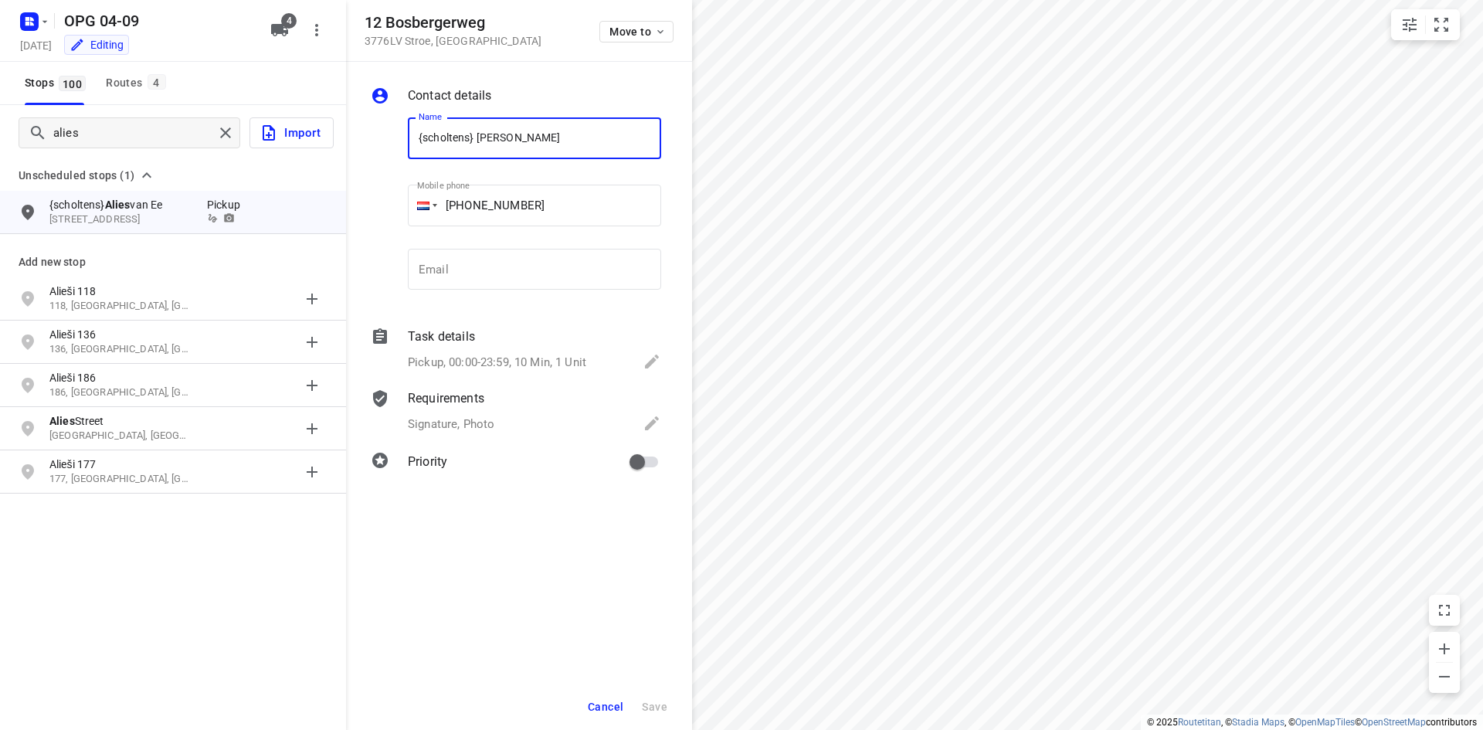
click at [412, 137] on input "{scholtens} [PERSON_NAME]" at bounding box center [534, 138] width 253 height 42
type input "5-9 ophalen! {scholtens} [PERSON_NAME]"
click at [636, 472] on input "primary checkbox" at bounding box center [637, 461] width 88 height 29
checkbox input "true"
click at [666, 701] on span "Save" at bounding box center [654, 707] width 25 height 12
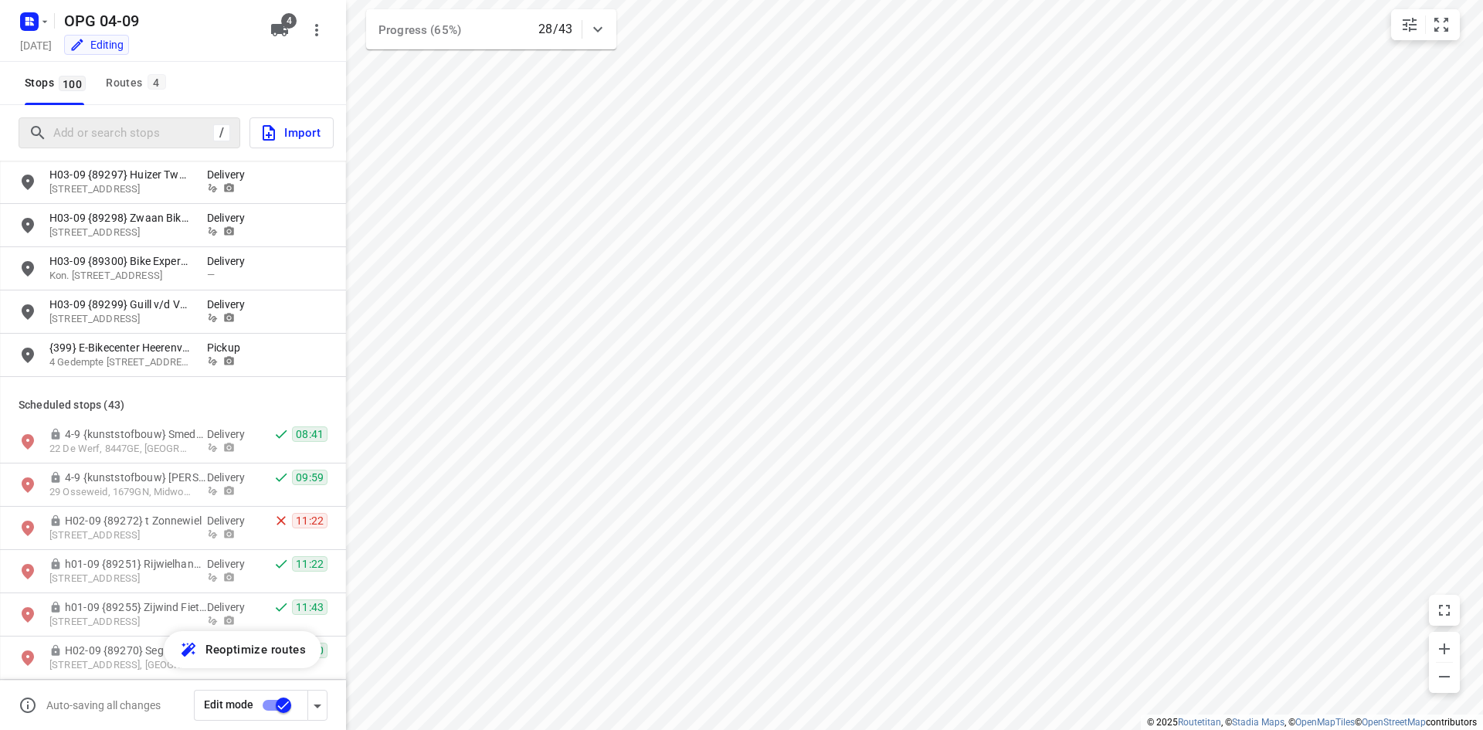
scroll to position [2317, 0]
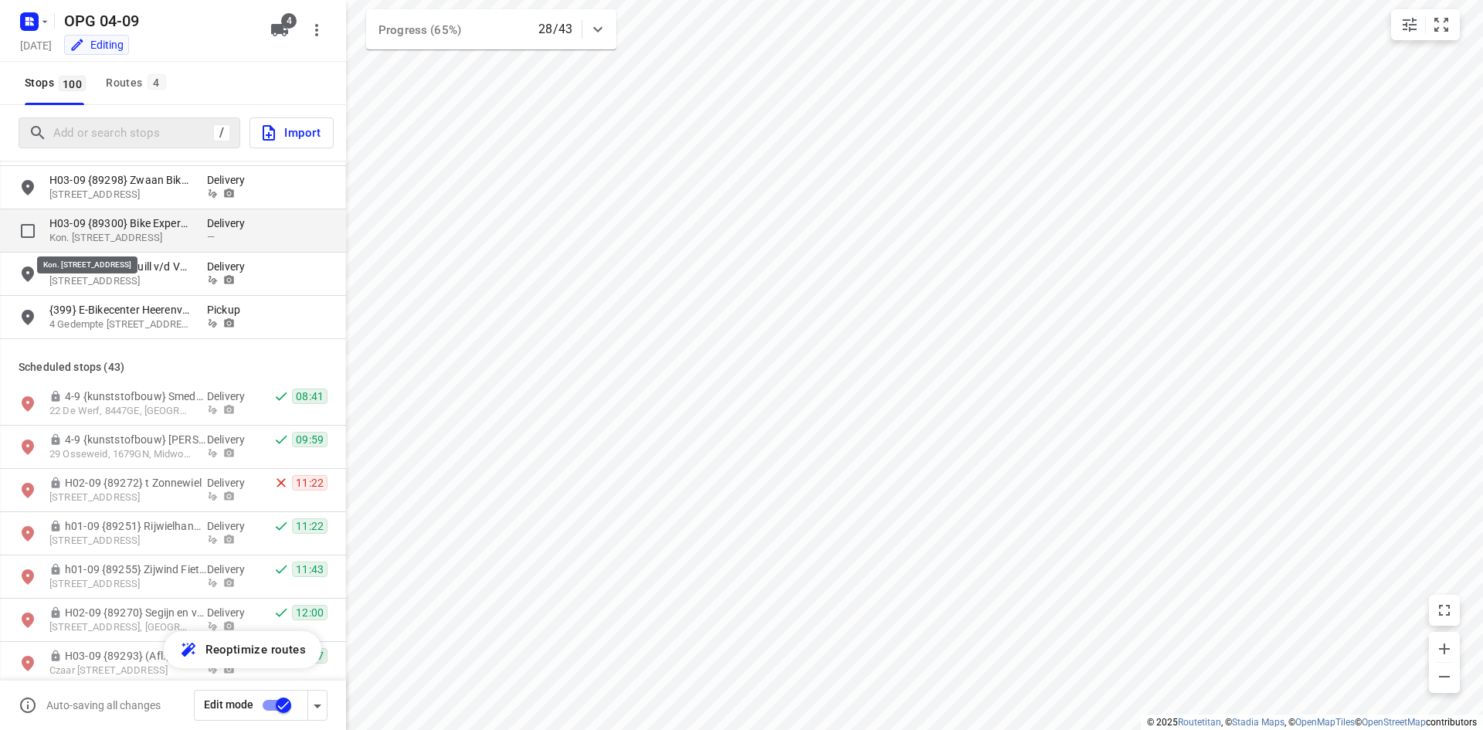
click at [163, 236] on p "Kon. [STREET_ADDRESS]" at bounding box center [120, 238] width 142 height 15
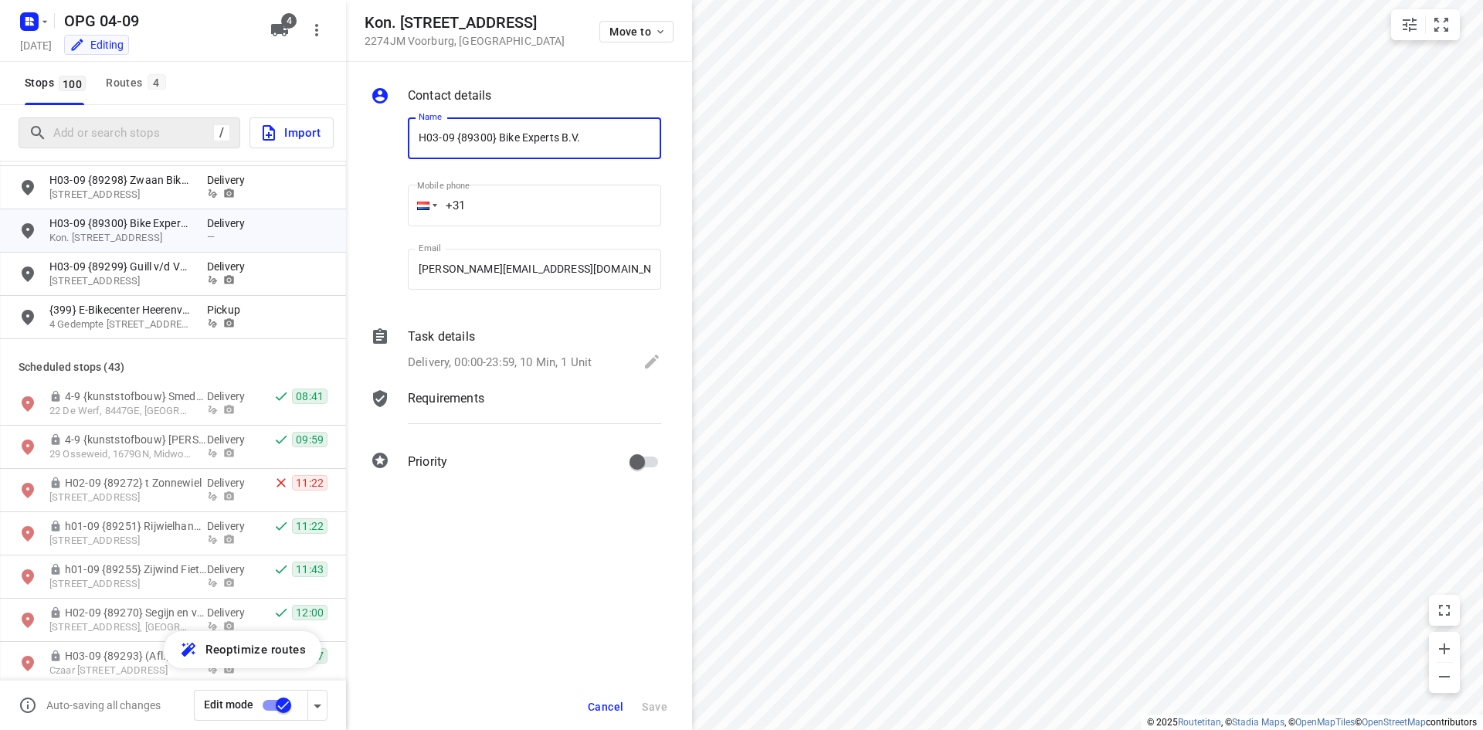
click at [477, 399] on p "Requirements" at bounding box center [446, 398] width 76 height 19
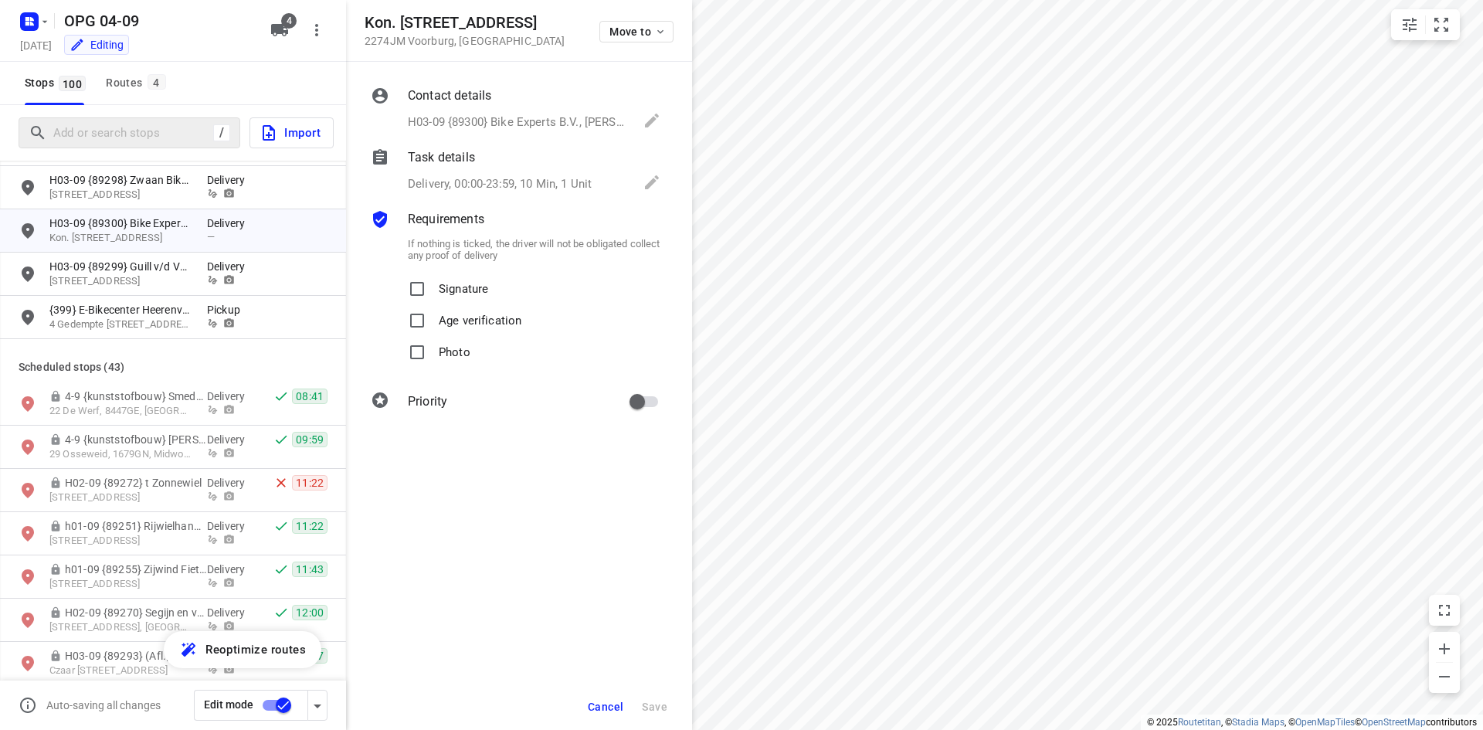
click at [434, 285] on label "Signature" at bounding box center [445, 289] width 87 height 32
click at [433, 285] on input "Signature" at bounding box center [417, 288] width 31 height 31
checkbox input "true"
click at [421, 343] on input "Photo" at bounding box center [417, 352] width 31 height 31
checkbox input "true"
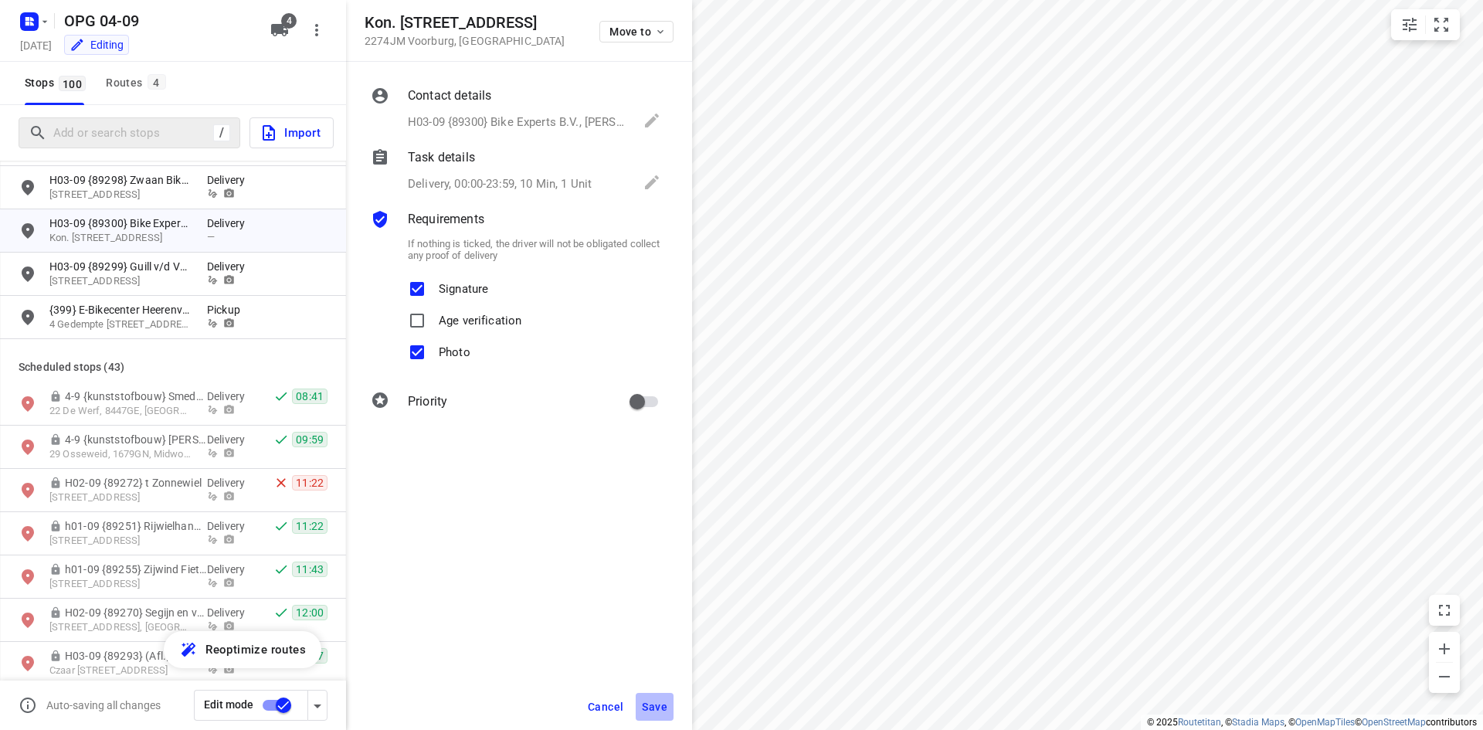
click at [649, 713] on button "Save" at bounding box center [655, 707] width 38 height 28
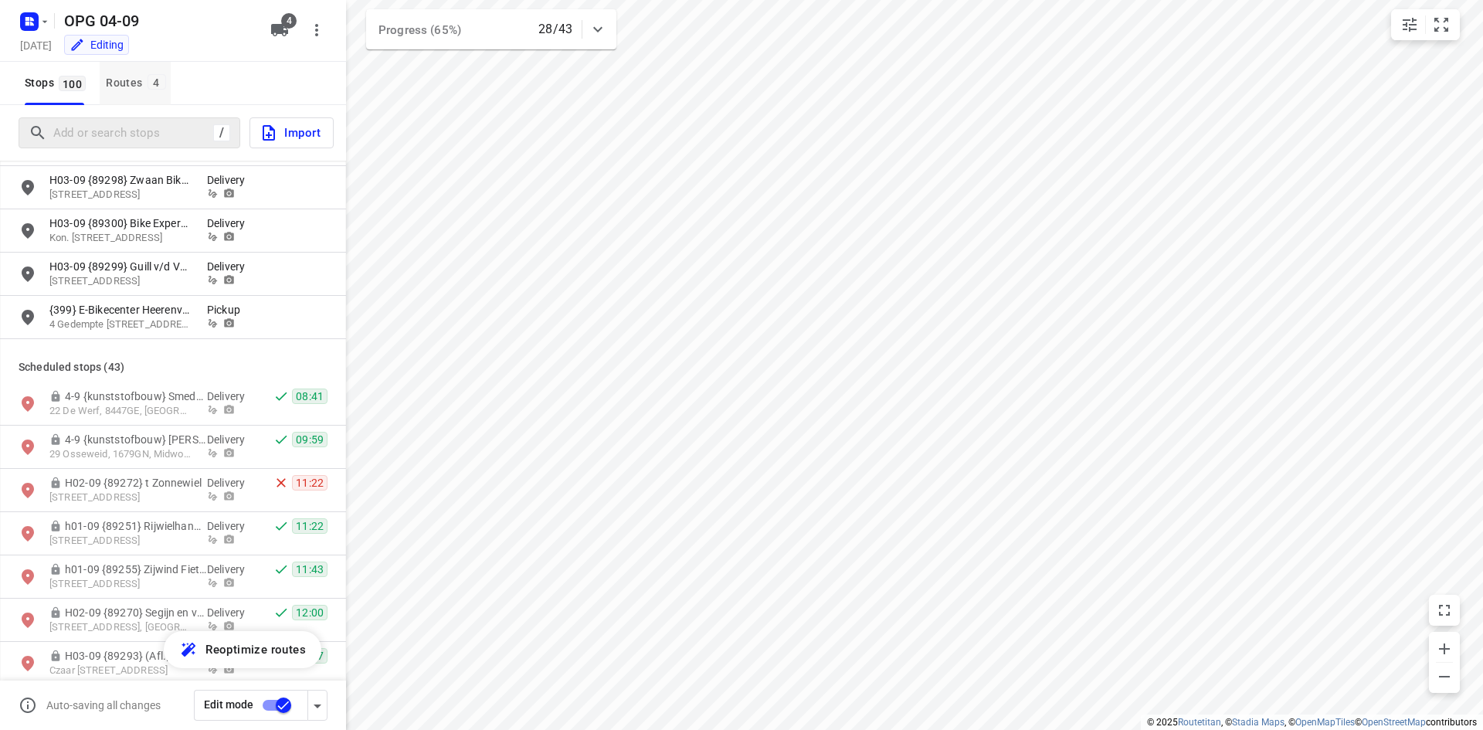
click at [146, 74] on div "Routes 4" at bounding box center [138, 82] width 64 height 19
